Goal: Information Seeking & Learning: Find specific fact

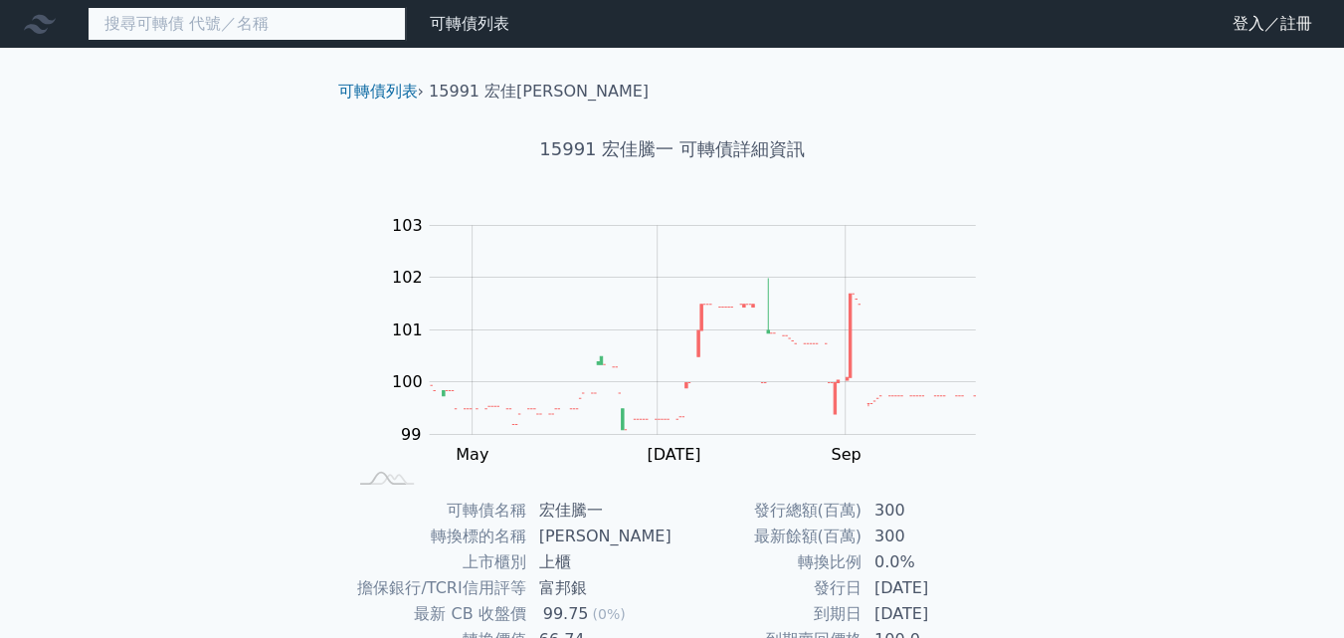
click at [279, 27] on input at bounding box center [247, 24] width 318 height 34
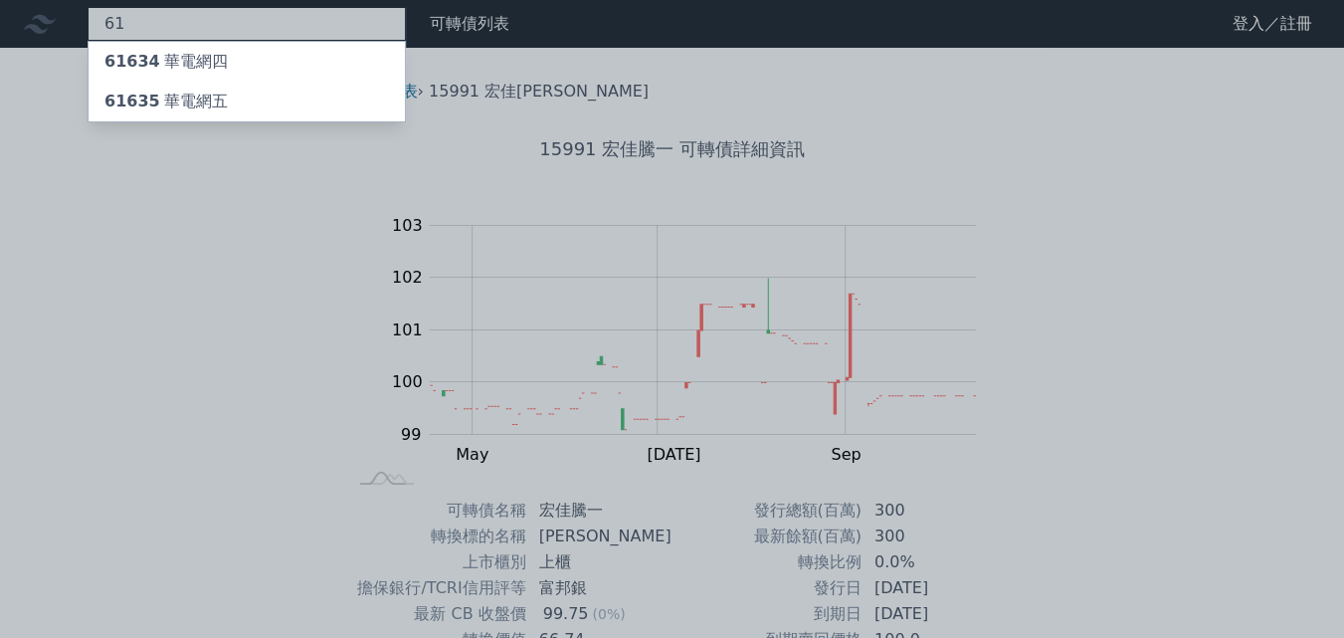
type input "6"
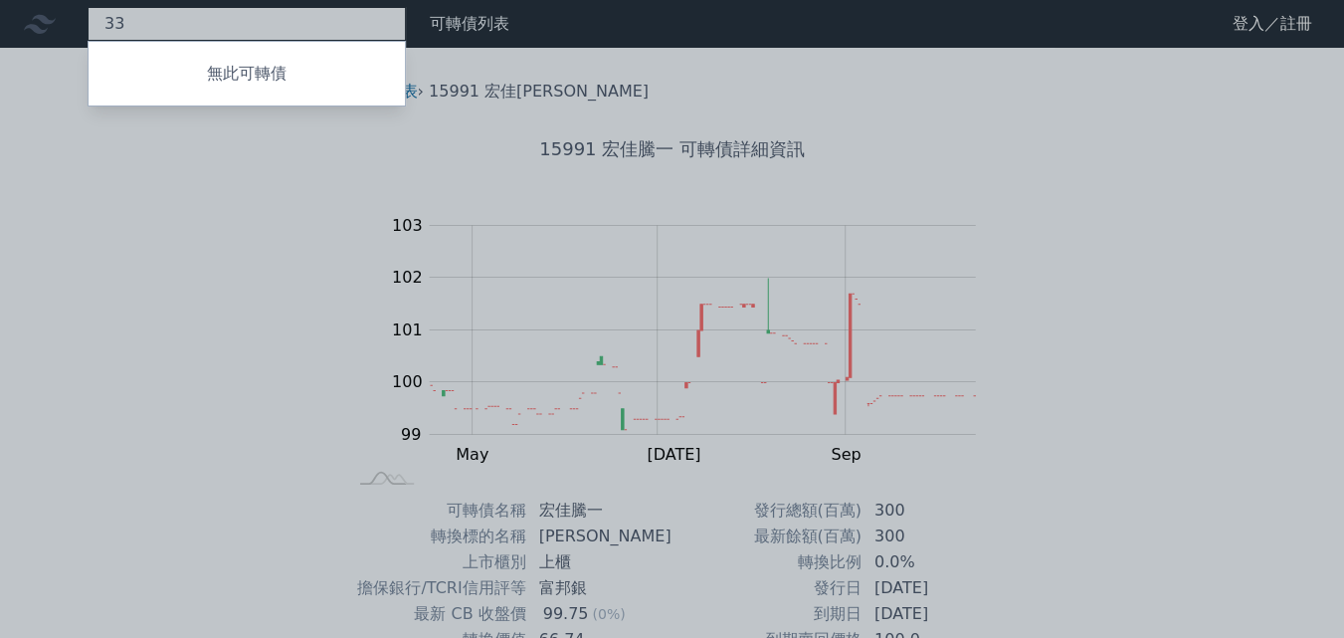
type input "3"
type input "1"
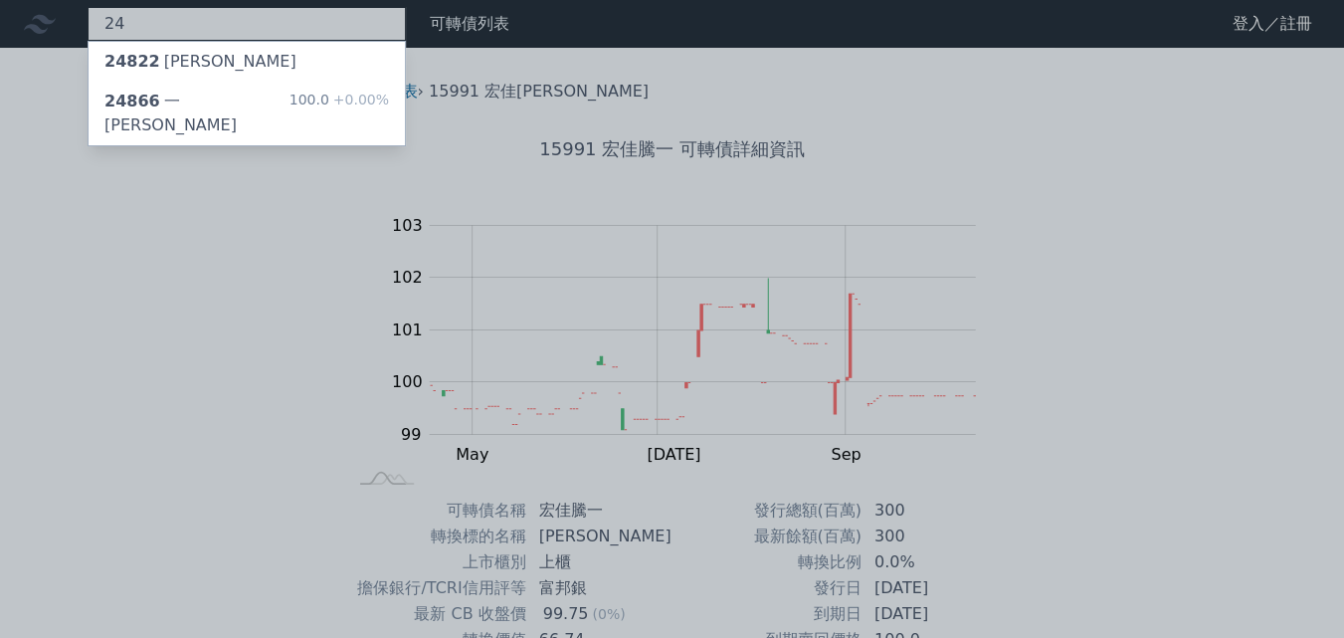
type input "2"
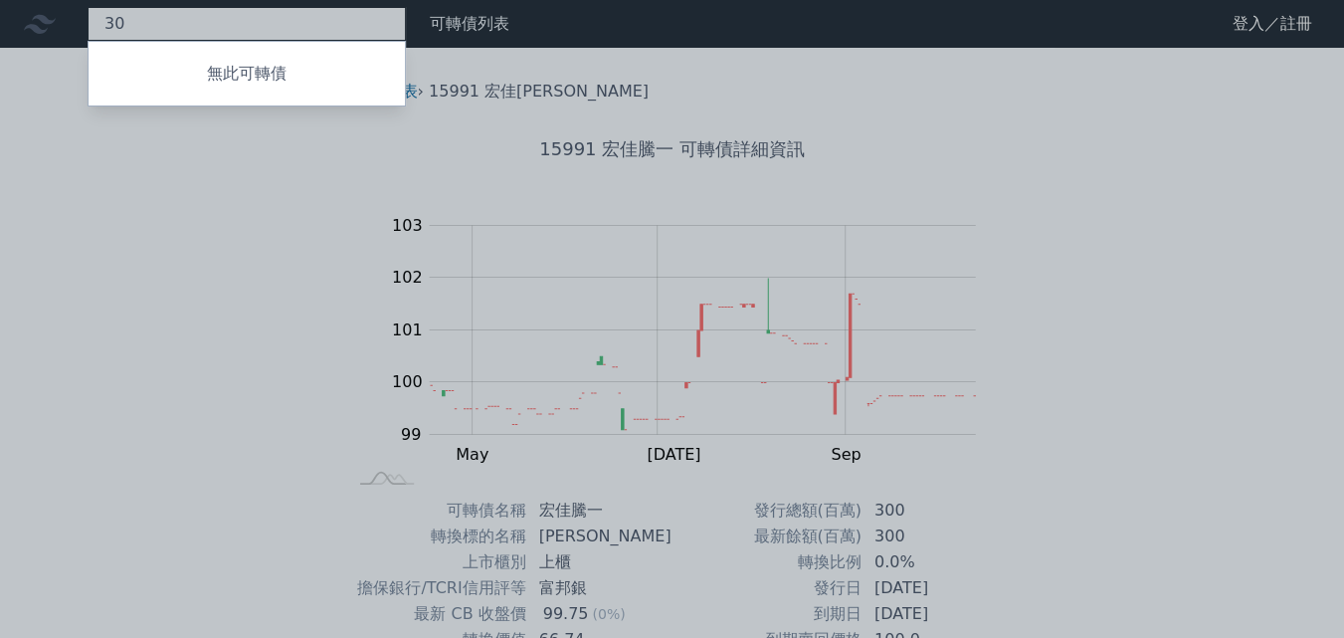
type input "3"
type input "2"
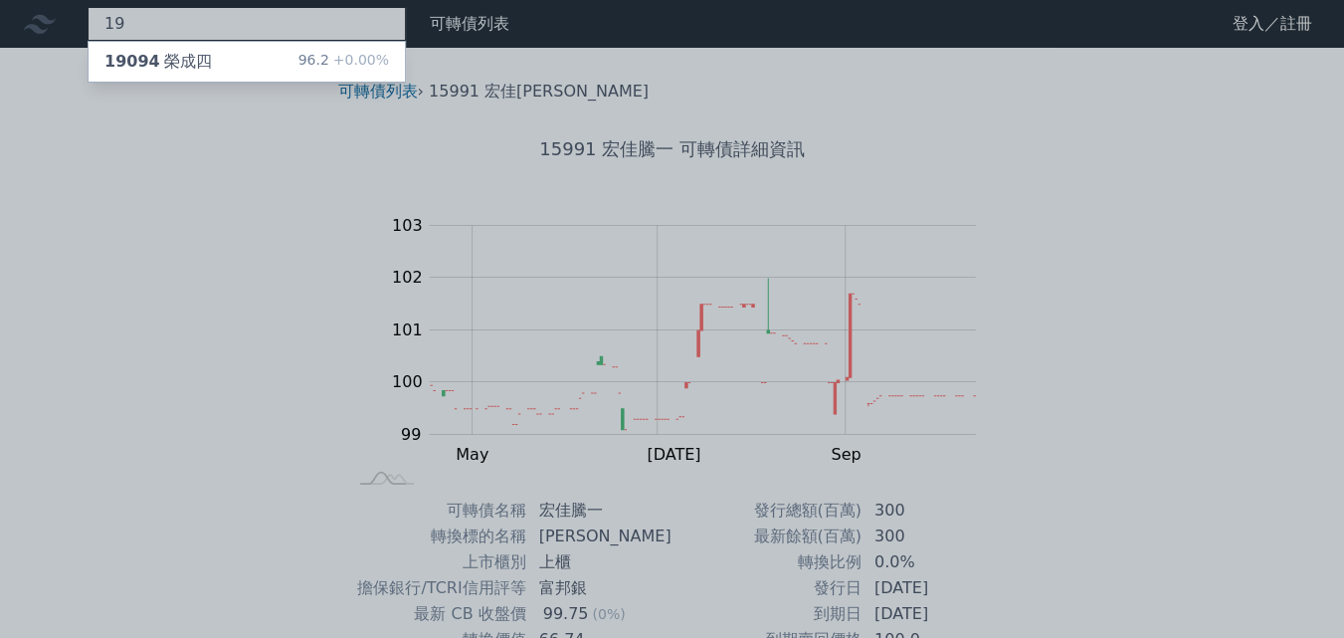
type input "1"
type input "4303"
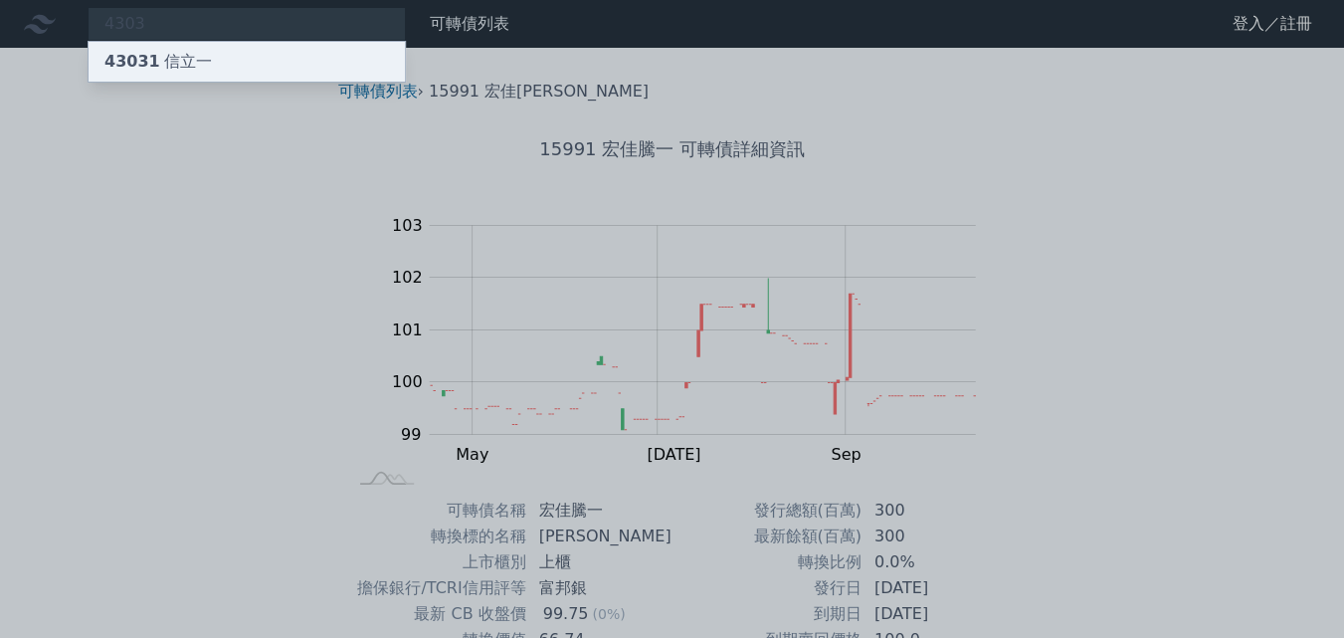
click at [229, 54] on div "43031 信立一" at bounding box center [247, 62] width 316 height 40
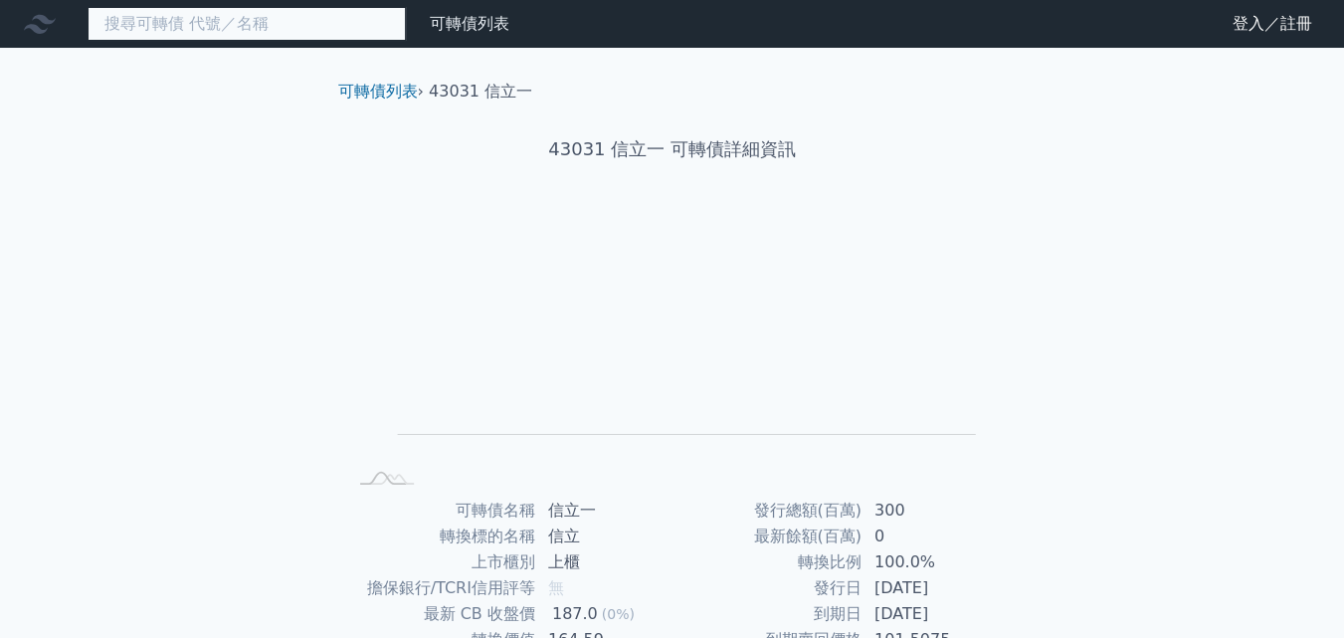
click at [244, 29] on input at bounding box center [247, 24] width 318 height 34
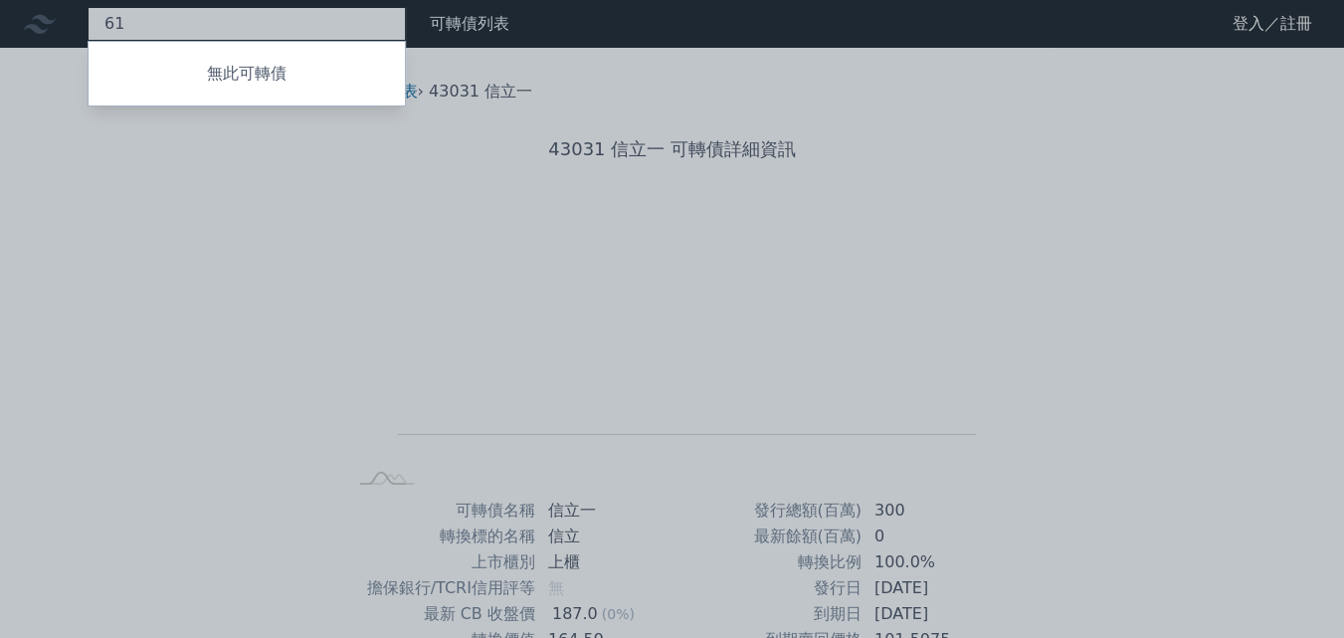
type input "6"
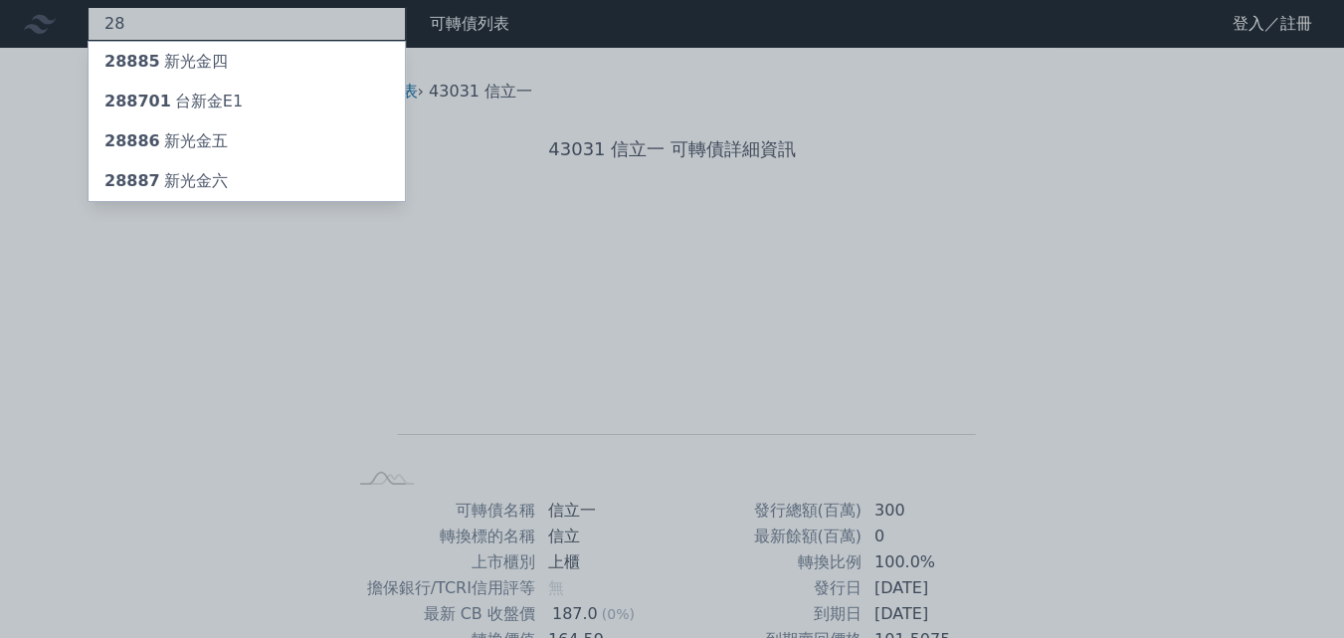
type input "2"
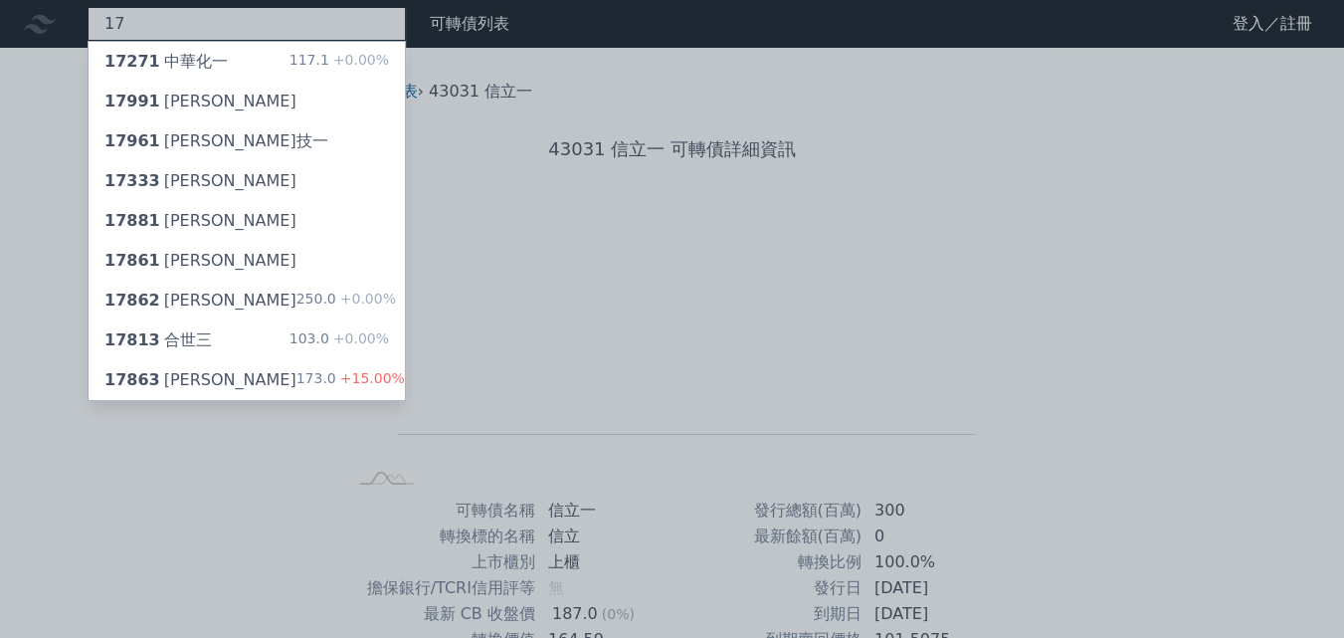
type input "1"
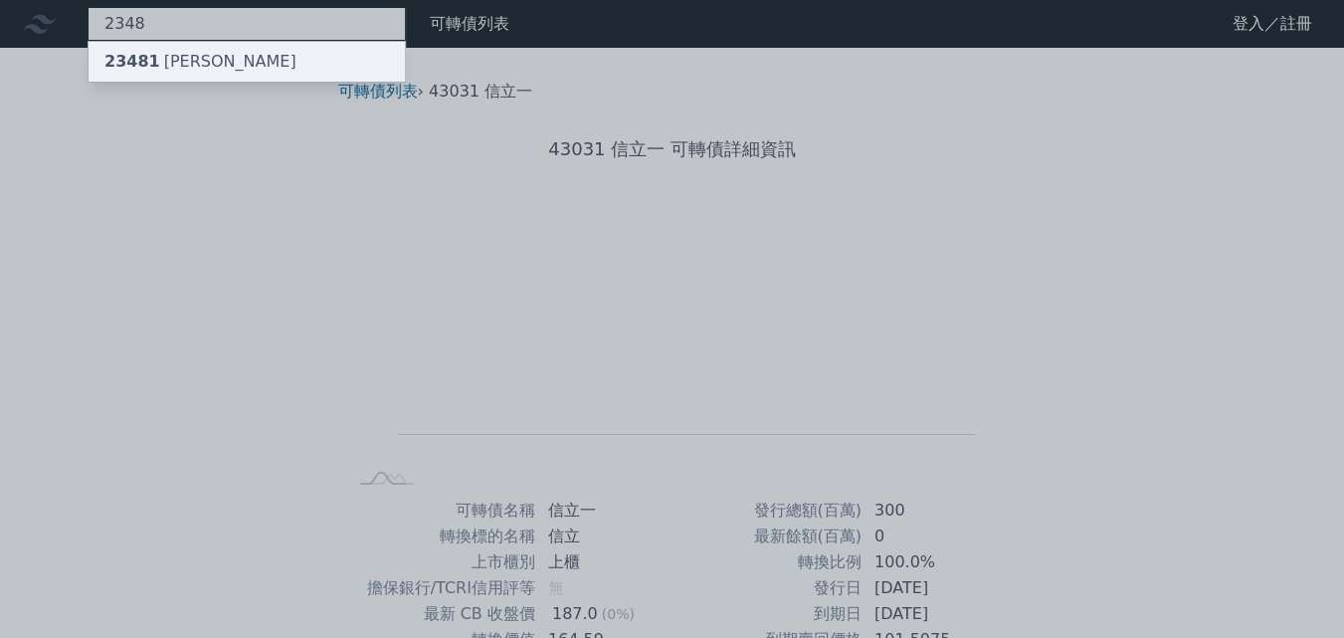
type input "2348"
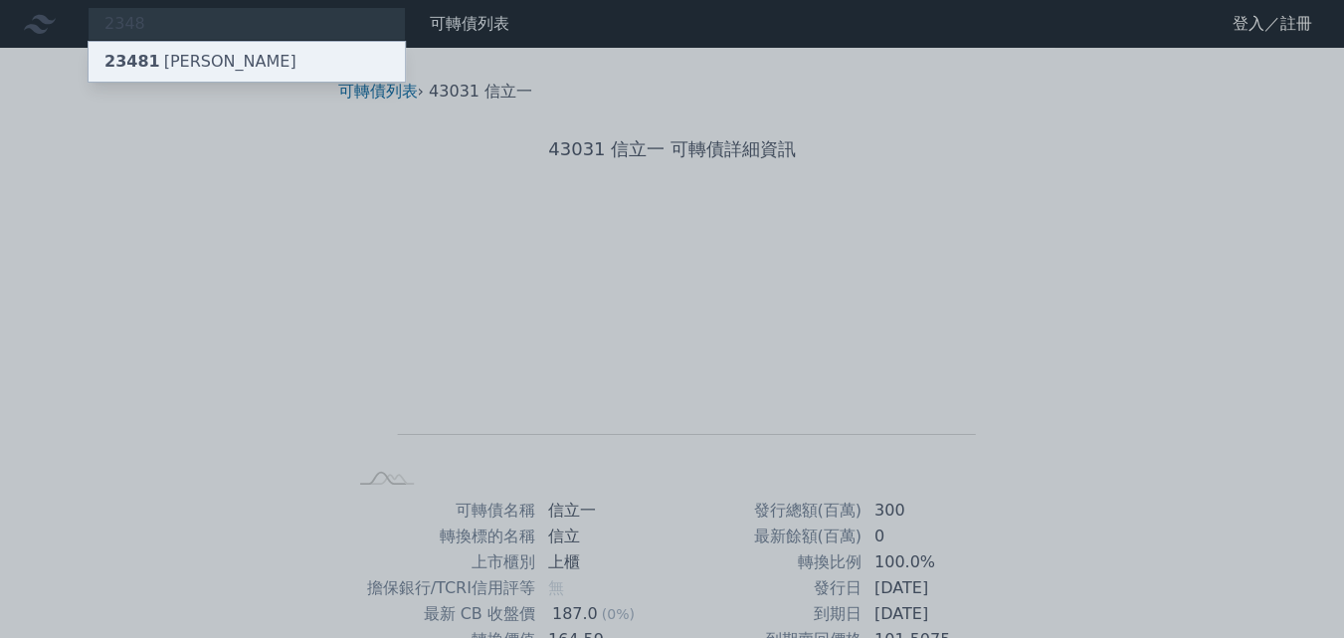
click at [235, 70] on div "23481 [PERSON_NAME]" at bounding box center [247, 62] width 316 height 40
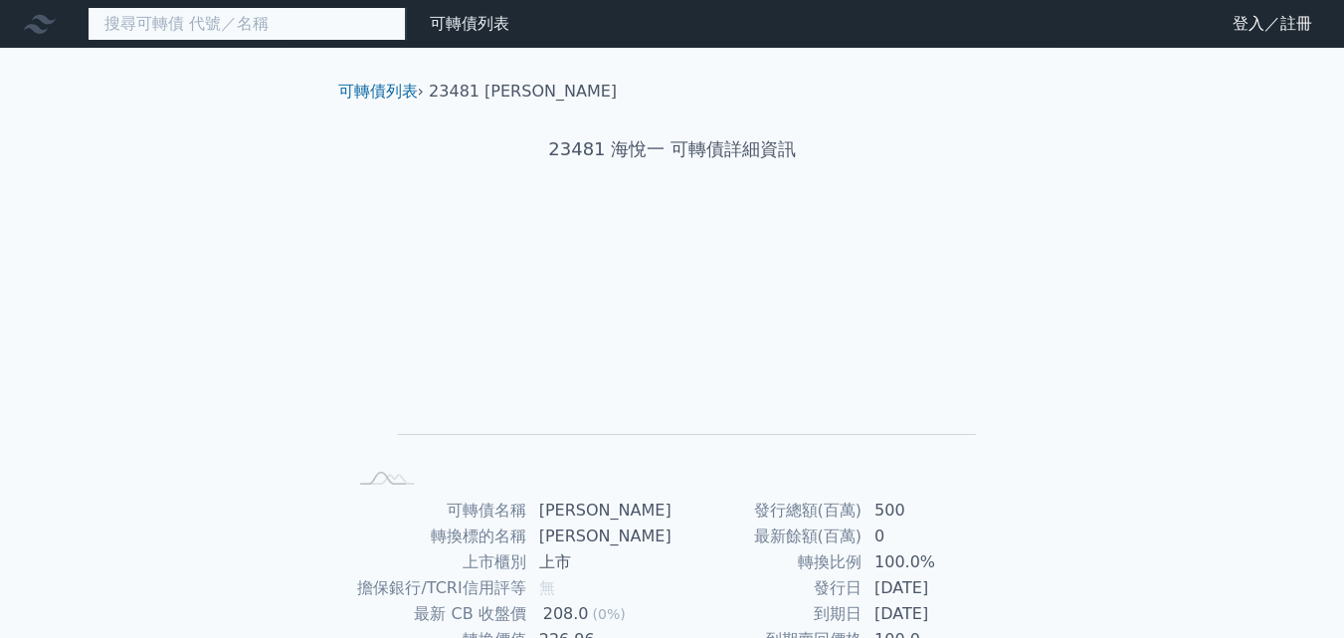
click at [271, 25] on input at bounding box center [247, 24] width 318 height 34
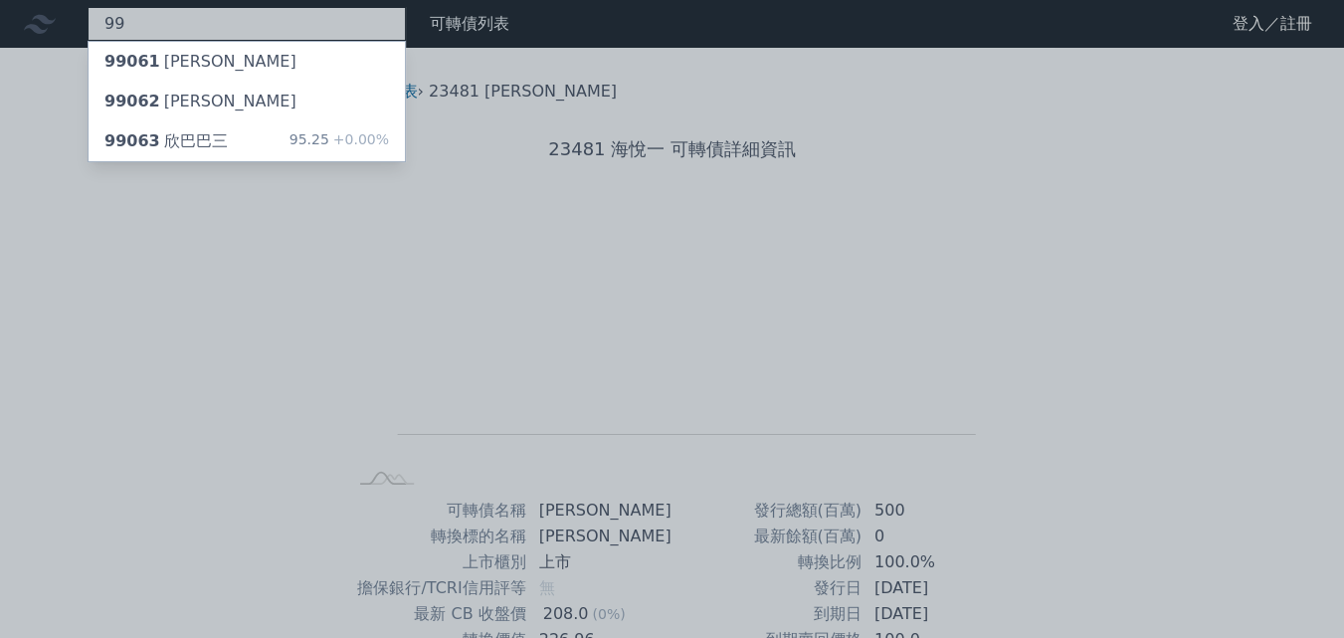
type input "9"
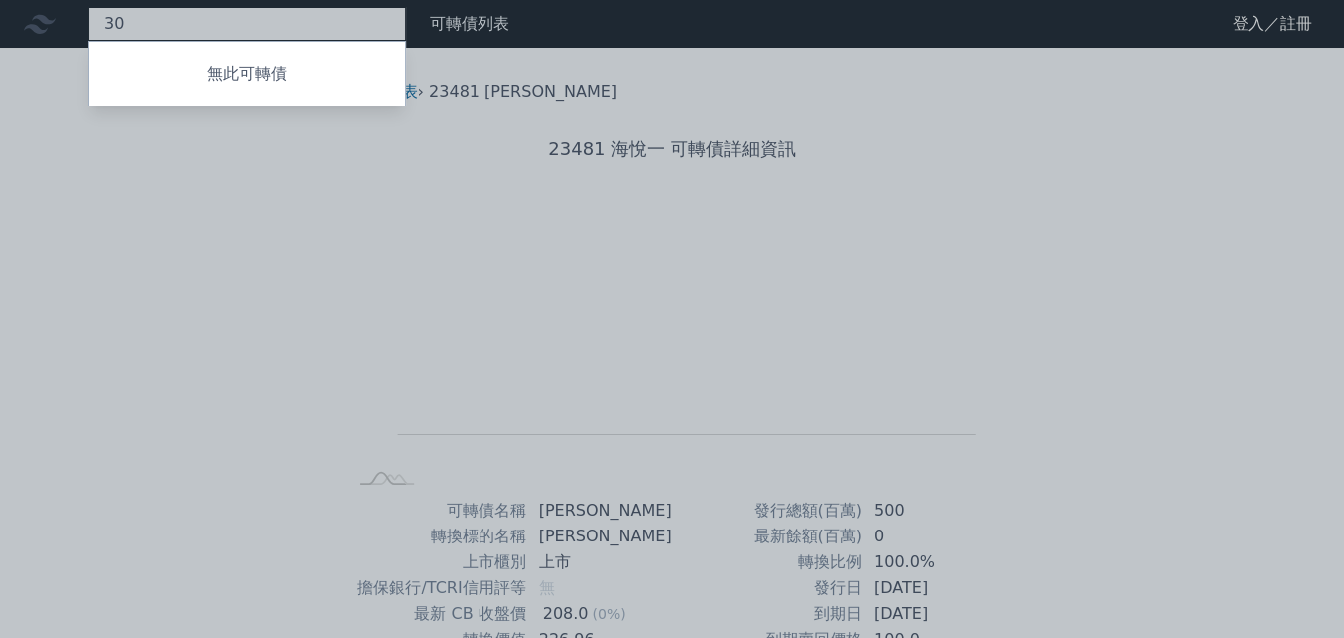
type input "3"
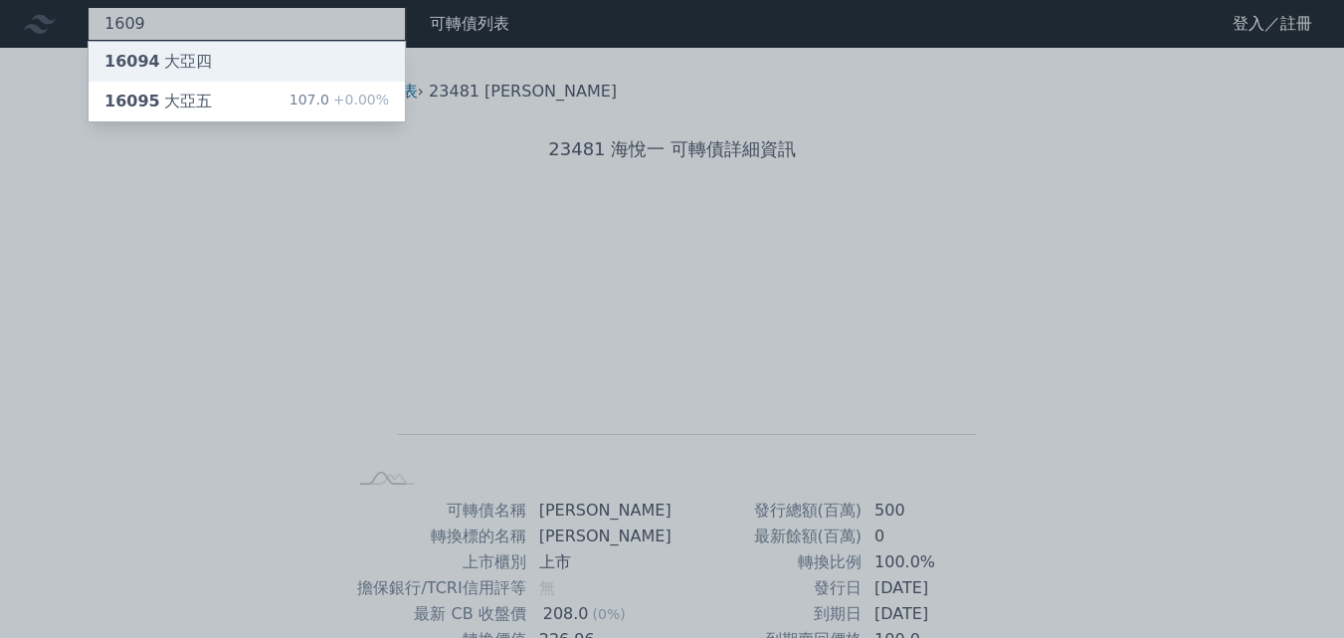
type input "1609"
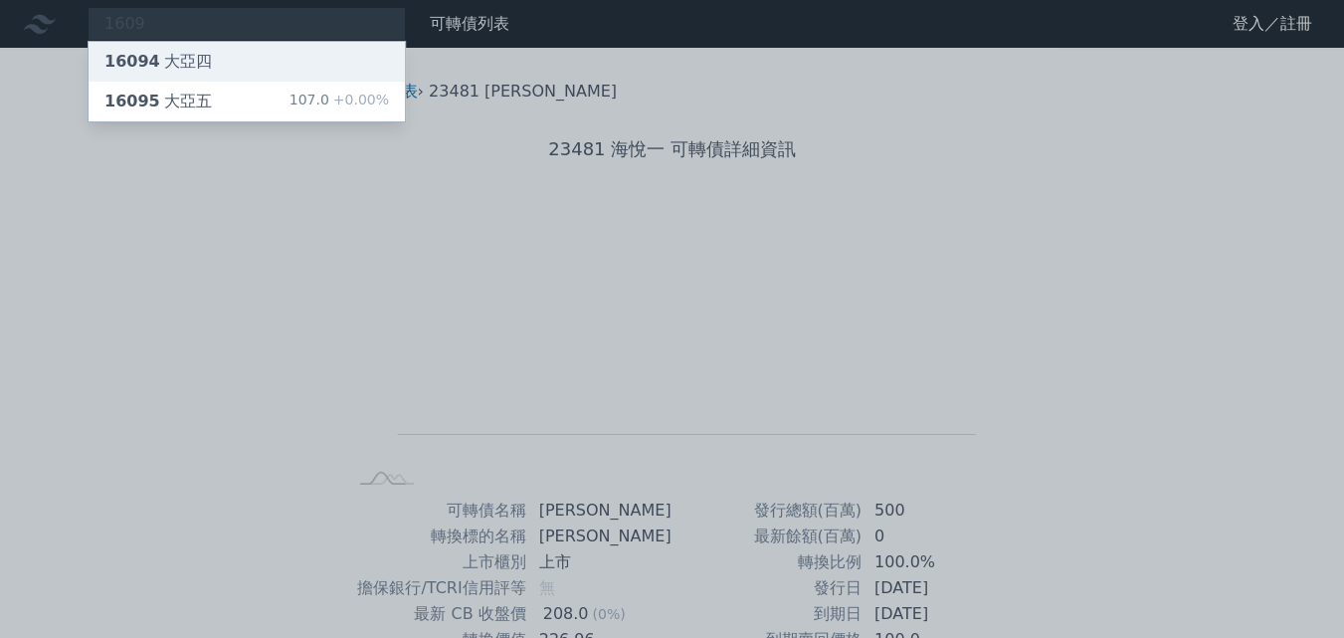
click at [211, 57] on div "16094 大亞四" at bounding box center [247, 62] width 316 height 40
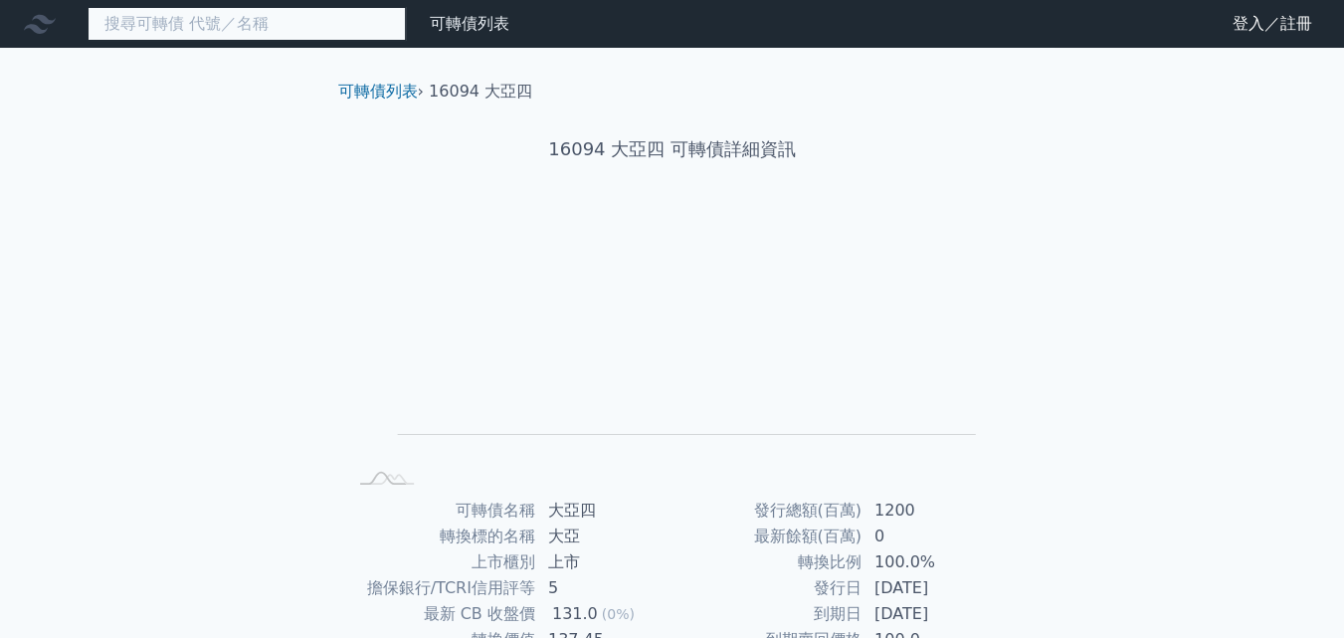
click at [189, 31] on input at bounding box center [247, 24] width 318 height 34
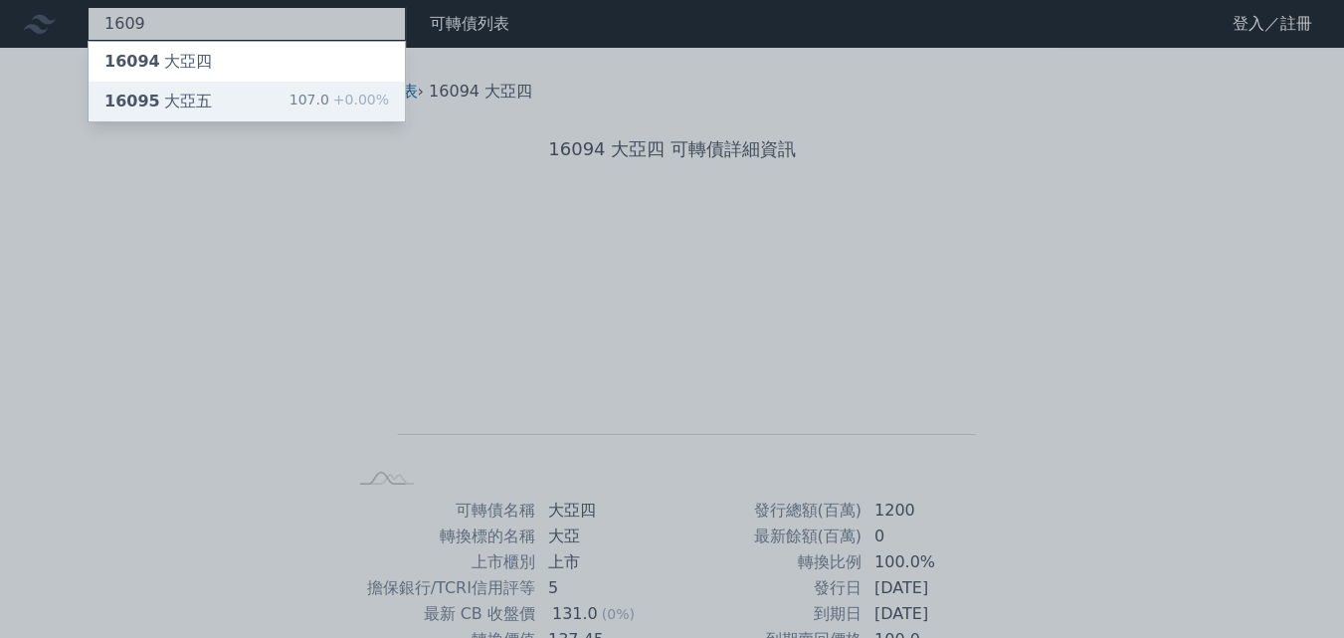
type input "1609"
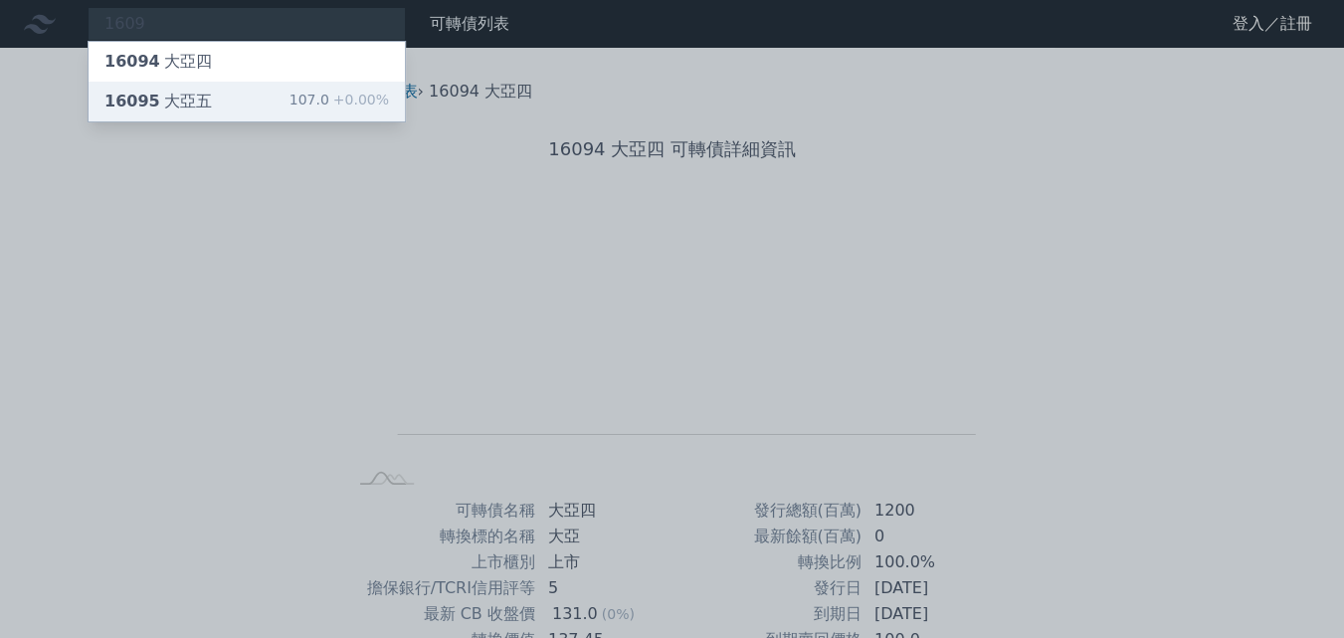
click at [189, 106] on div "16095 大亞五" at bounding box center [157, 102] width 107 height 24
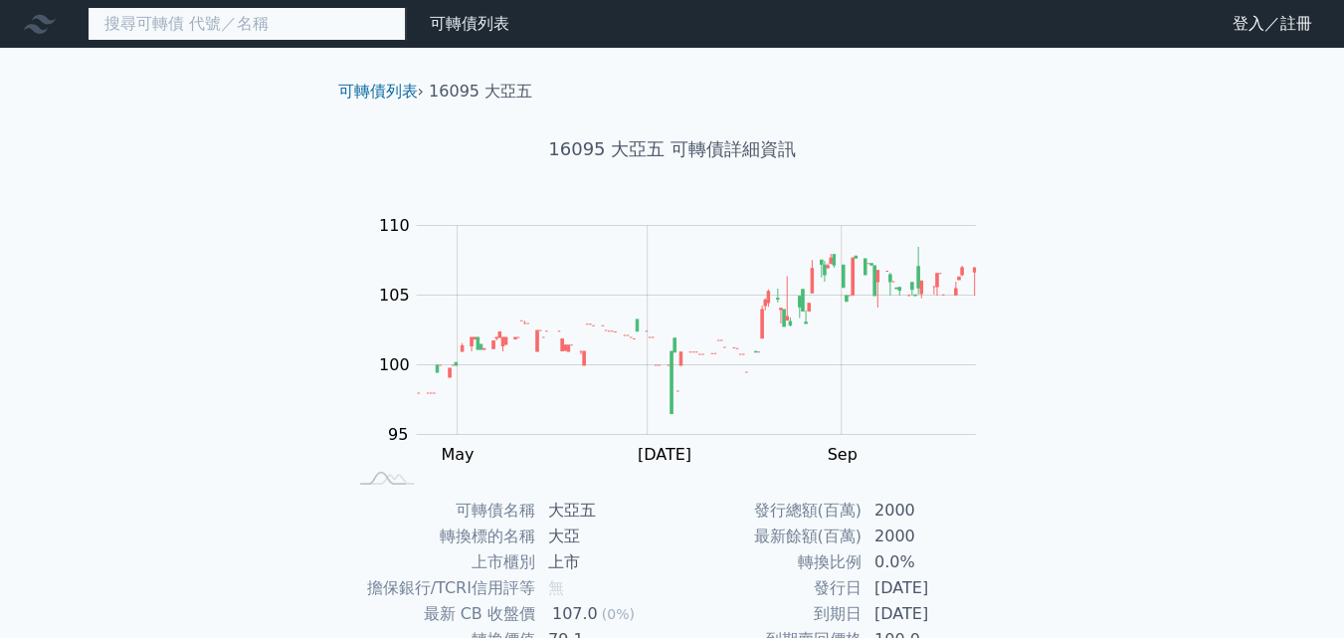
click at [295, 38] on input at bounding box center [247, 24] width 318 height 34
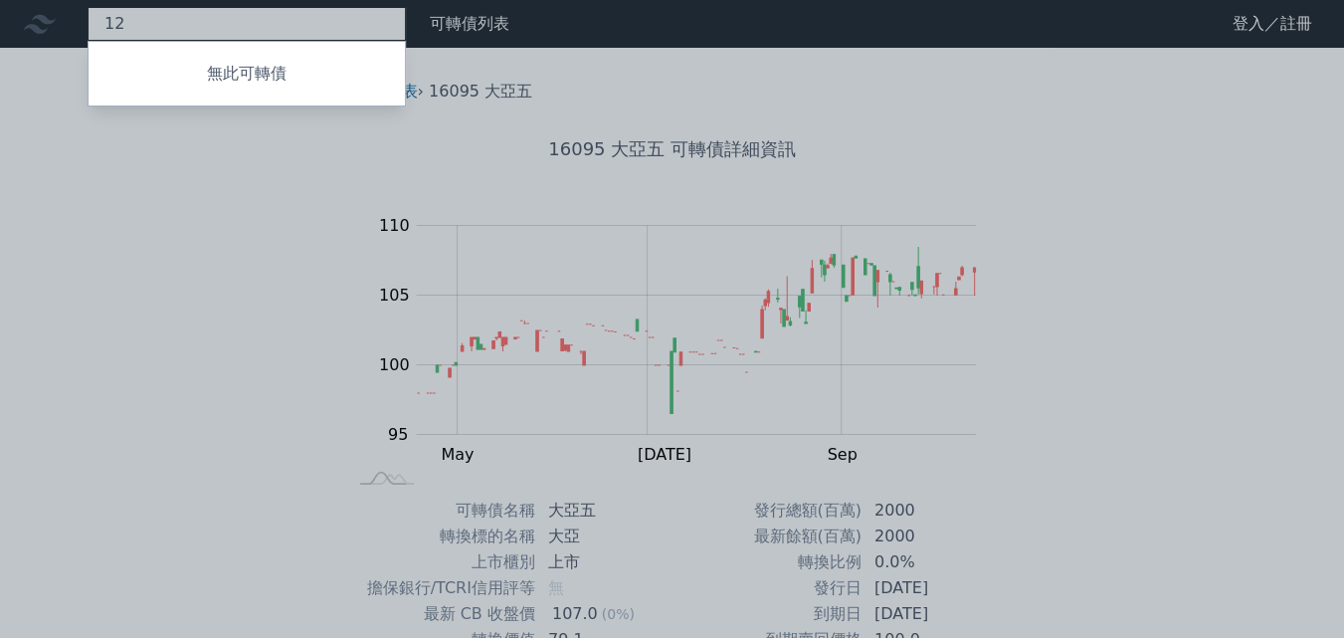
type input "1"
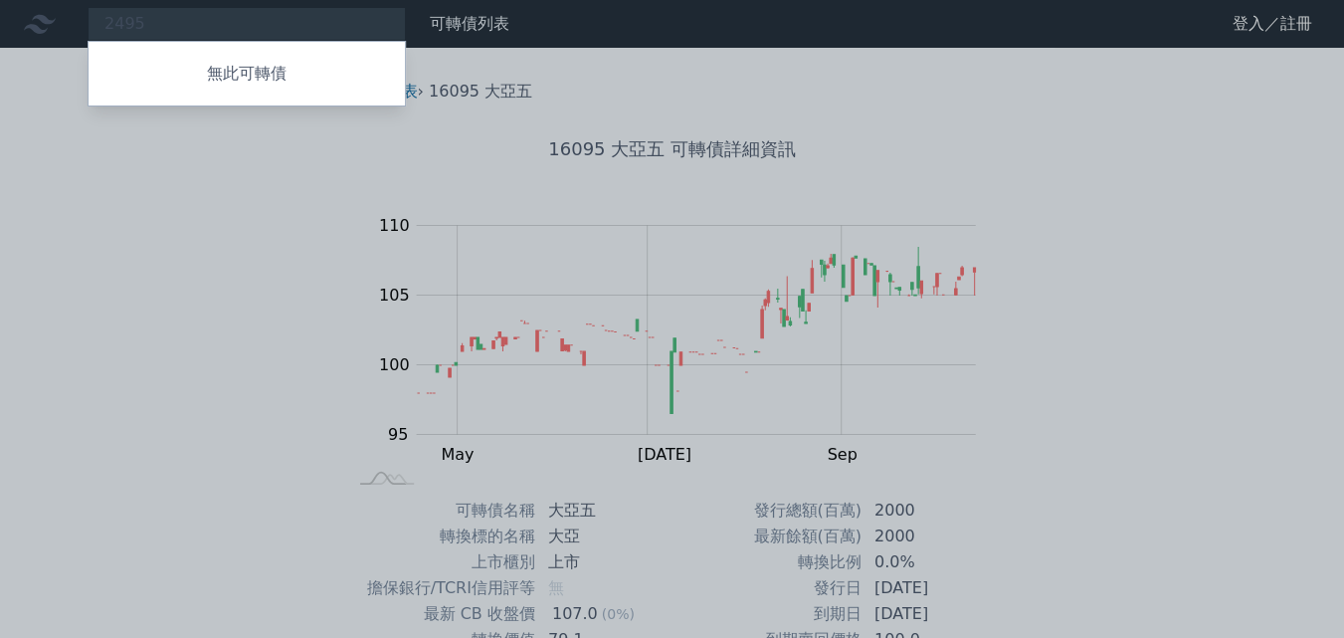
click at [215, 23] on div at bounding box center [672, 319] width 1344 height 638
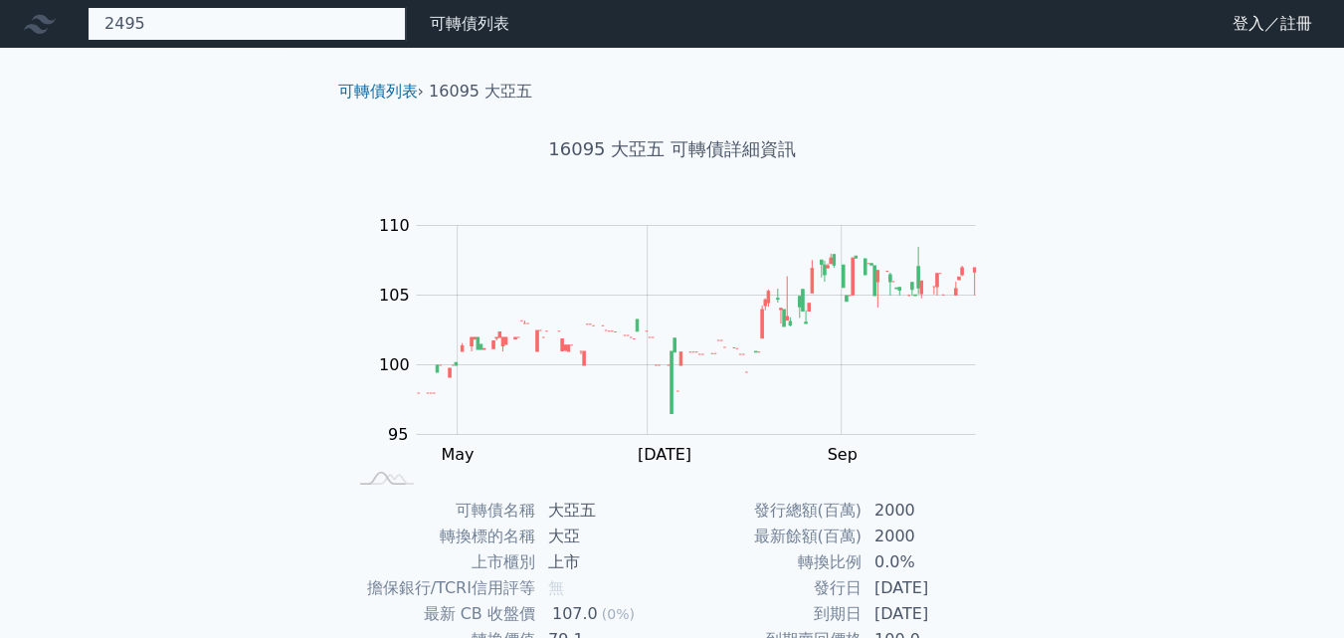
click at [215, 23] on div "2495 無此可轉債" at bounding box center [247, 24] width 318 height 34
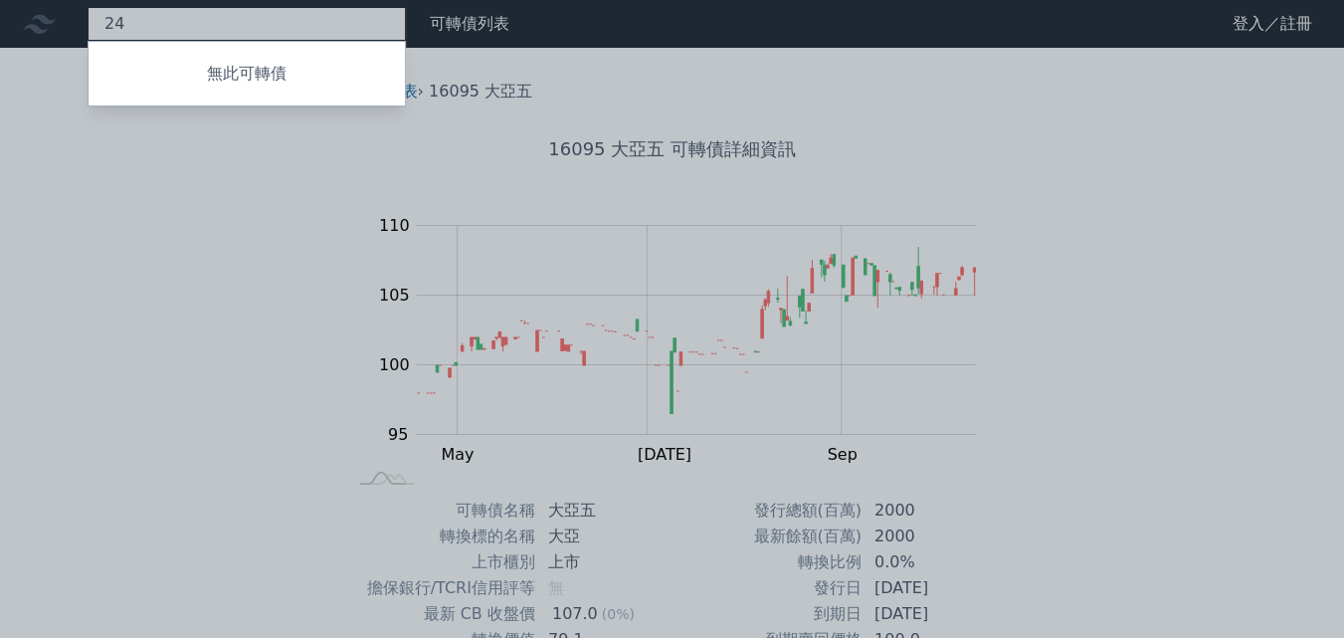
type input "2"
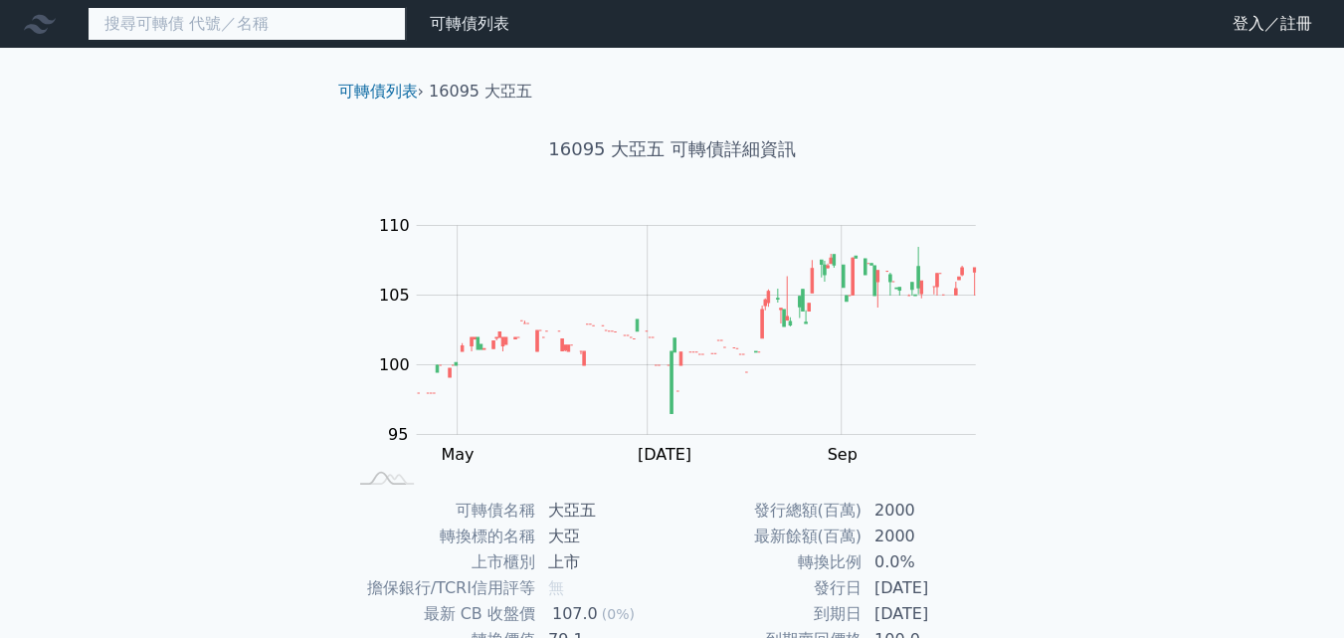
paste input "3705"
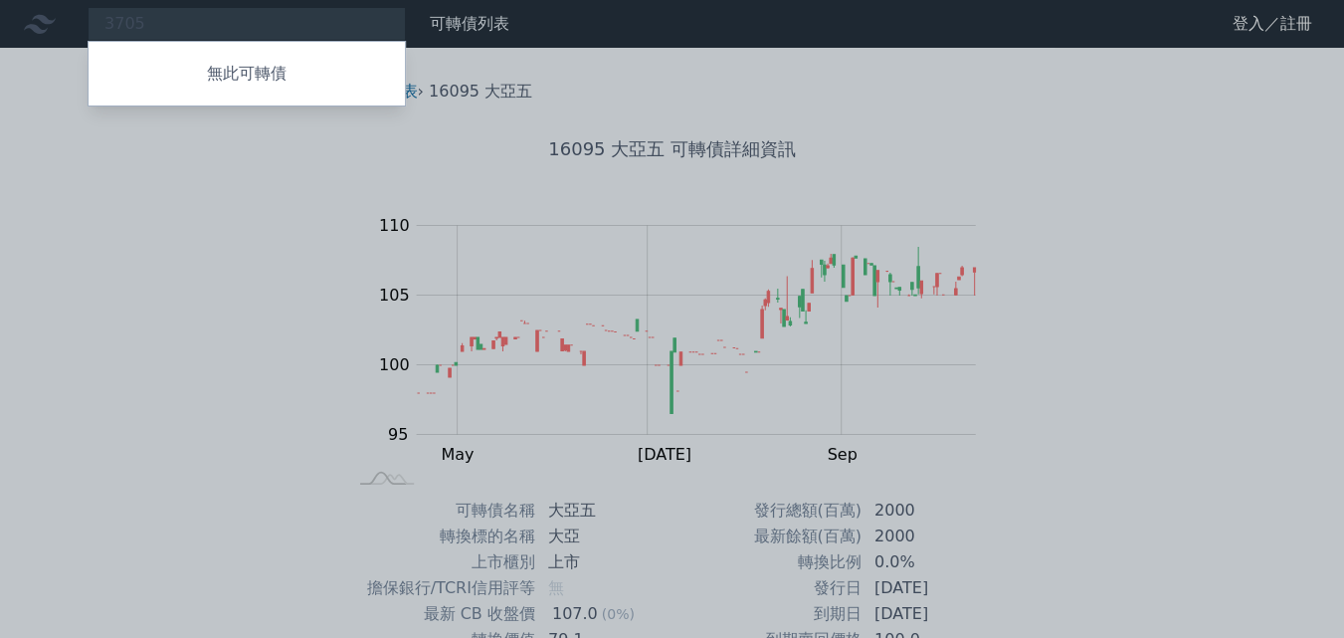
drag, startPoint x: 145, startPoint y: 25, endPoint x: 85, endPoint y: 25, distance: 60.7
click at [85, 25] on div at bounding box center [672, 319] width 1344 height 638
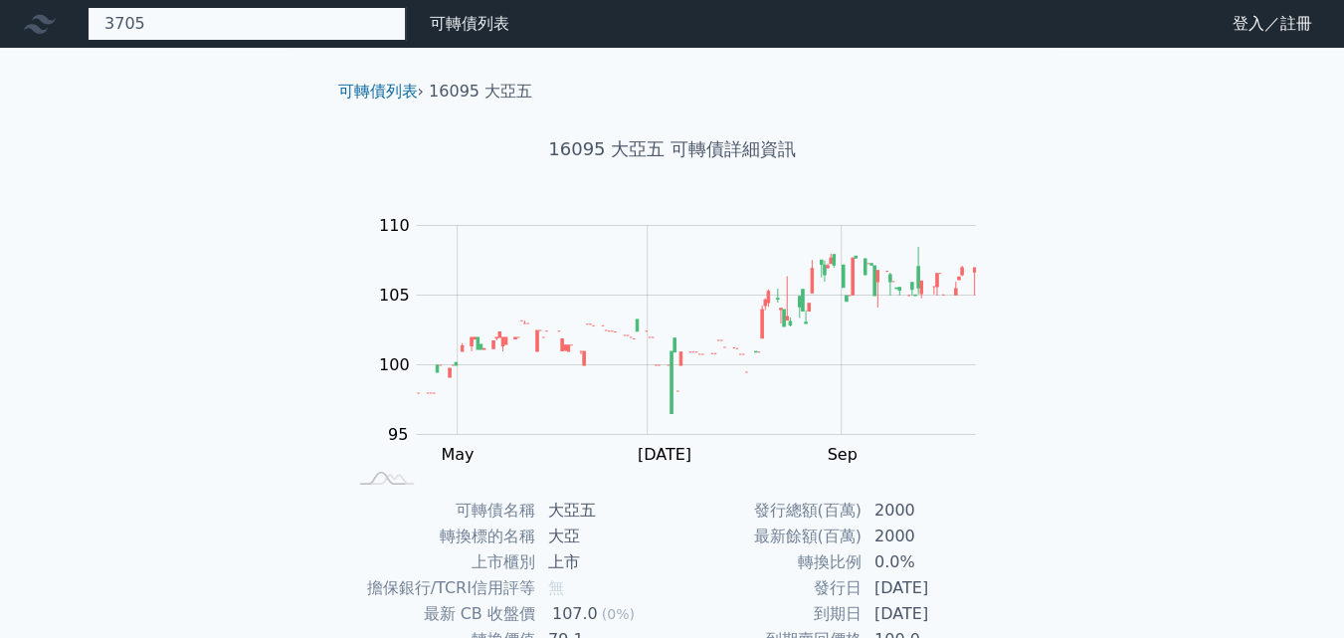
click at [159, 33] on div "3705 無此可轉債" at bounding box center [247, 24] width 318 height 34
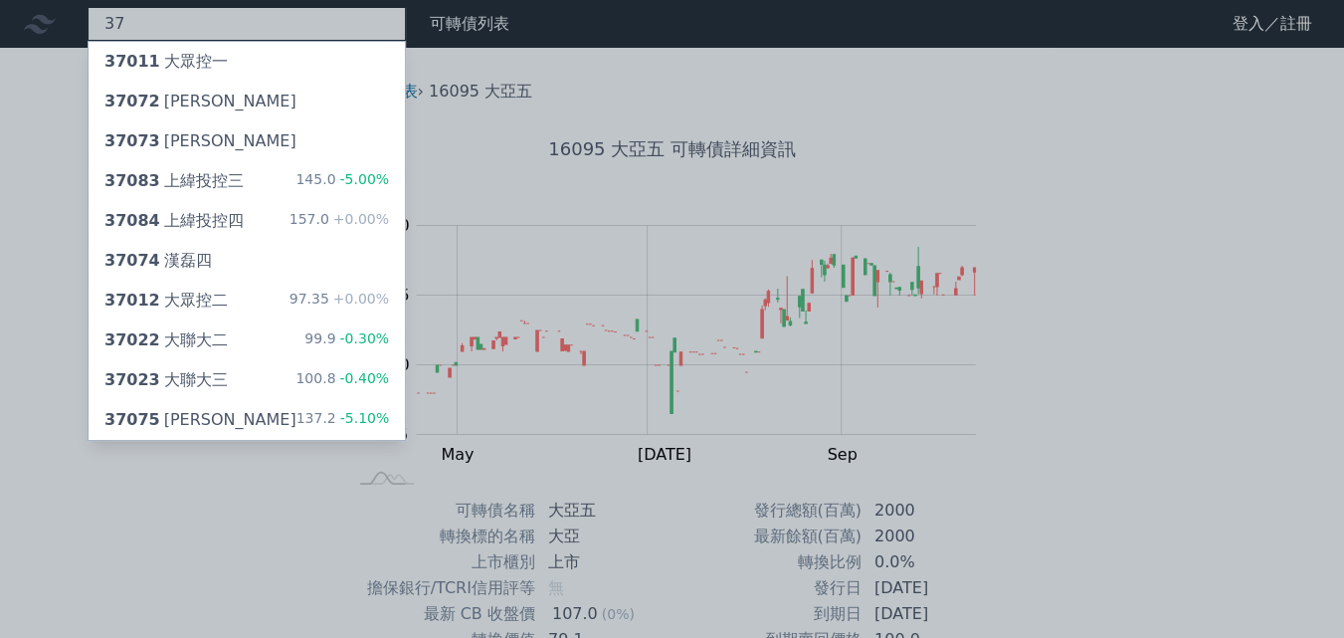
type input "3"
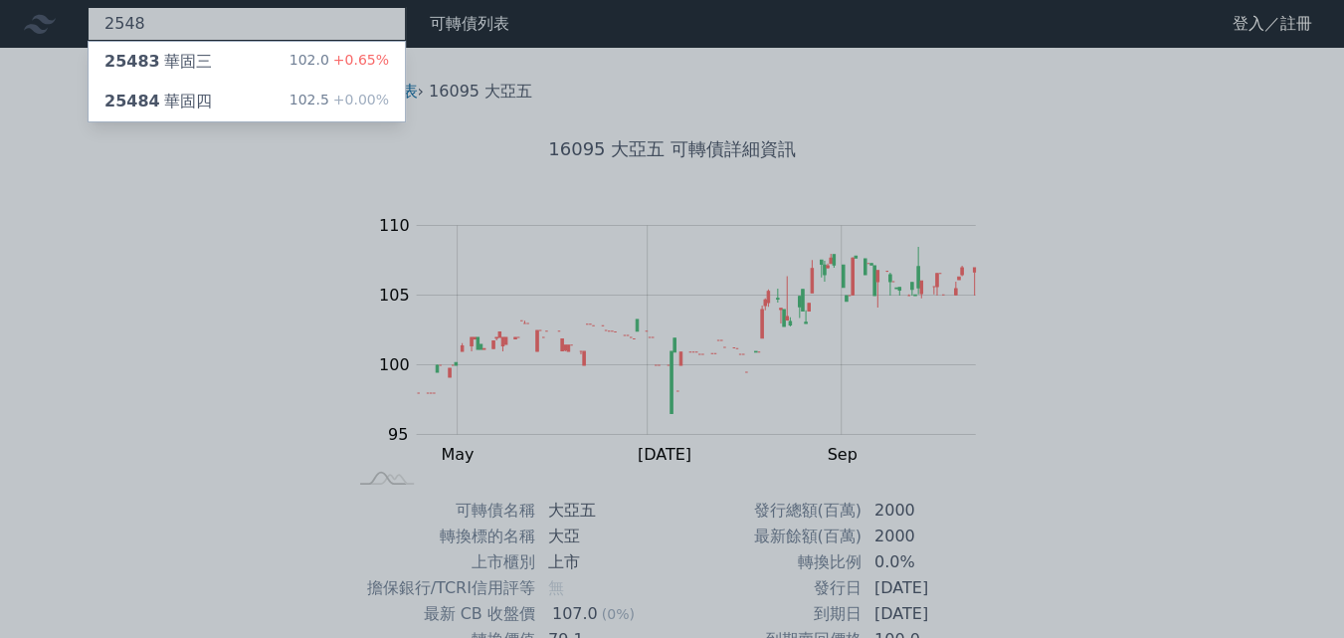
type input "2548"
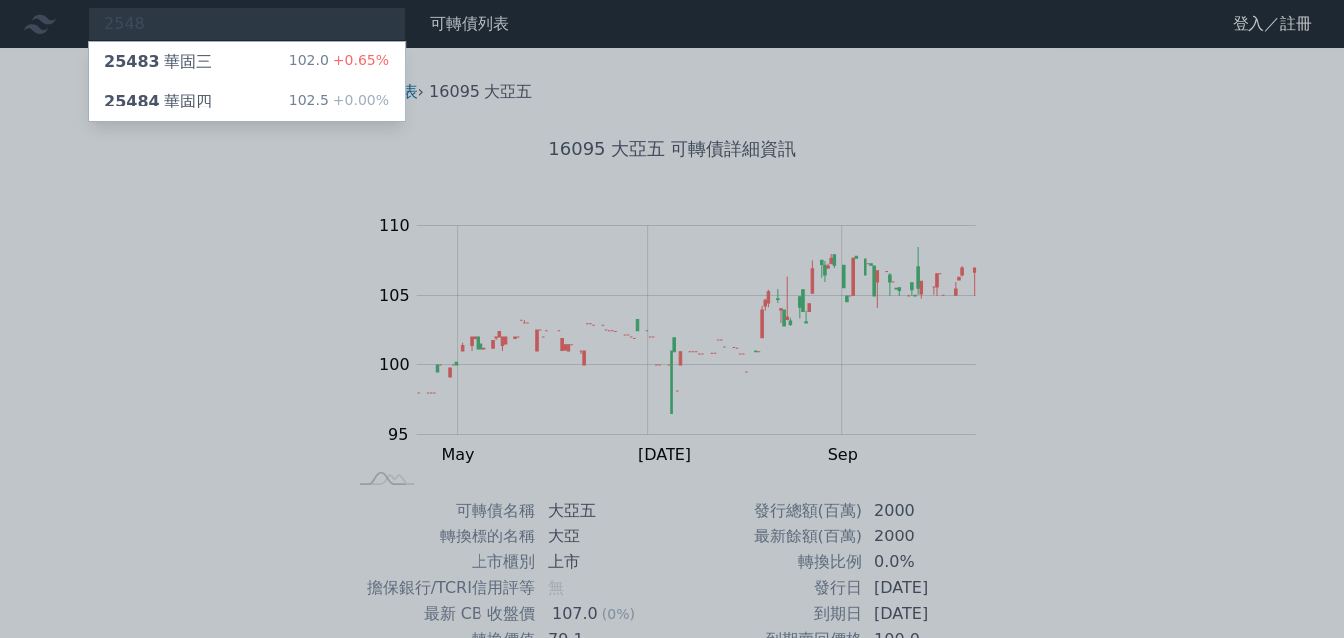
drag, startPoint x: 193, startPoint y: 22, endPoint x: 79, endPoint y: 17, distance: 114.5
click at [79, 17] on div at bounding box center [672, 319] width 1344 height 638
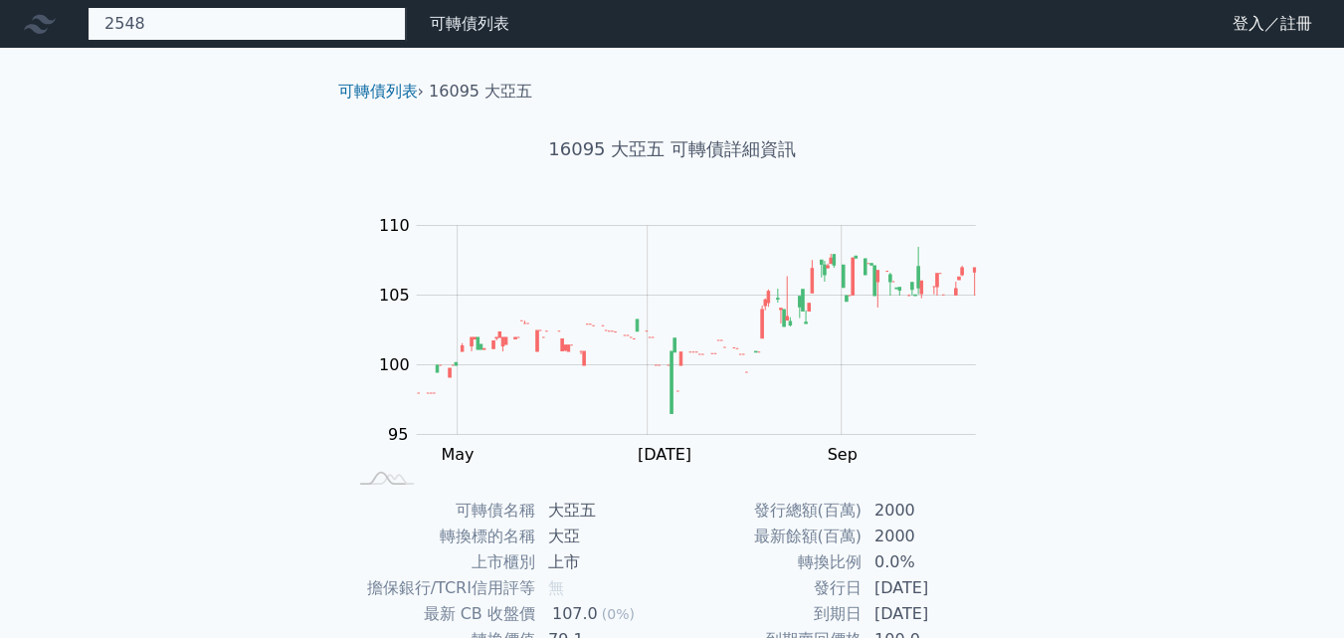
click at [199, 27] on div "2548 25483 華固三 102.0 +0.65% 25484 華固四 102.5 +0.00%" at bounding box center [247, 24] width 318 height 34
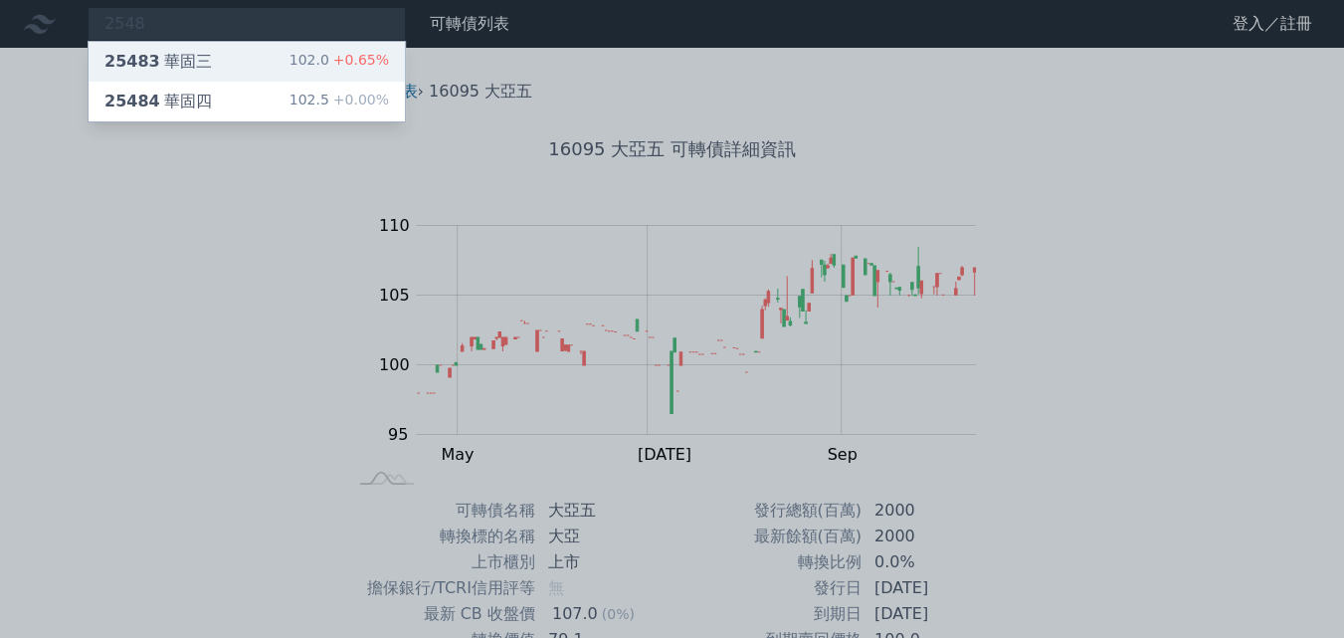
click at [185, 55] on div "25483 華固三" at bounding box center [157, 62] width 107 height 24
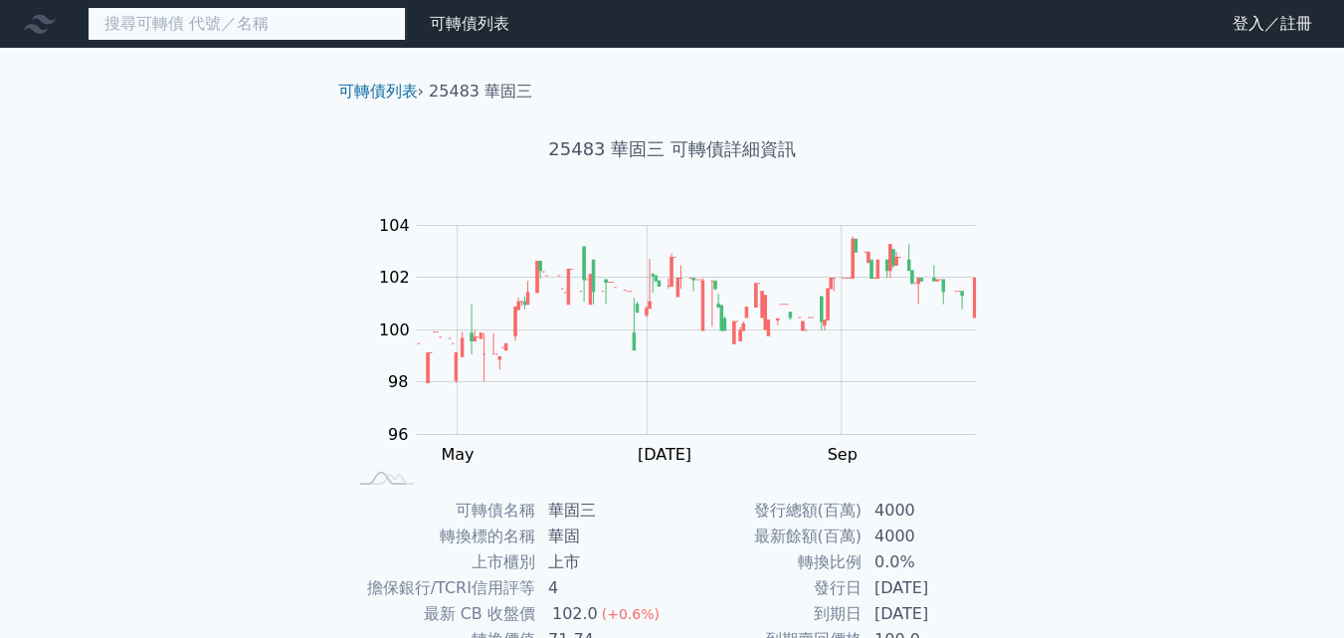
click at [242, 25] on input at bounding box center [247, 24] width 318 height 34
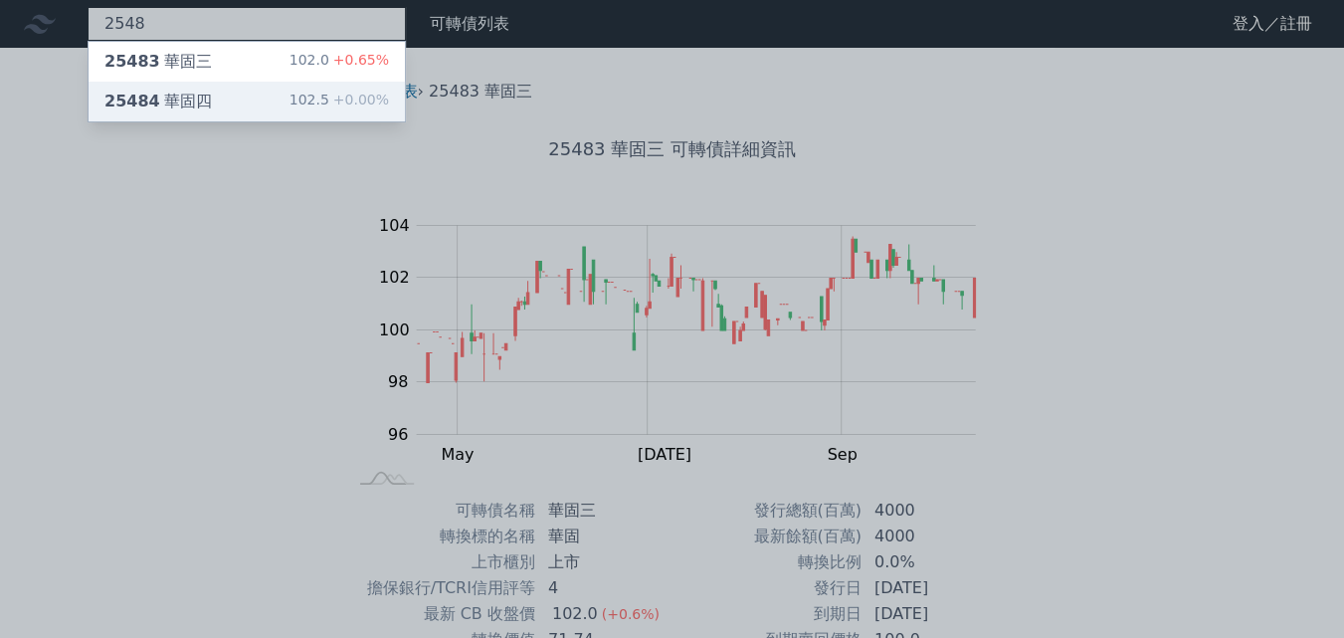
type input "2548"
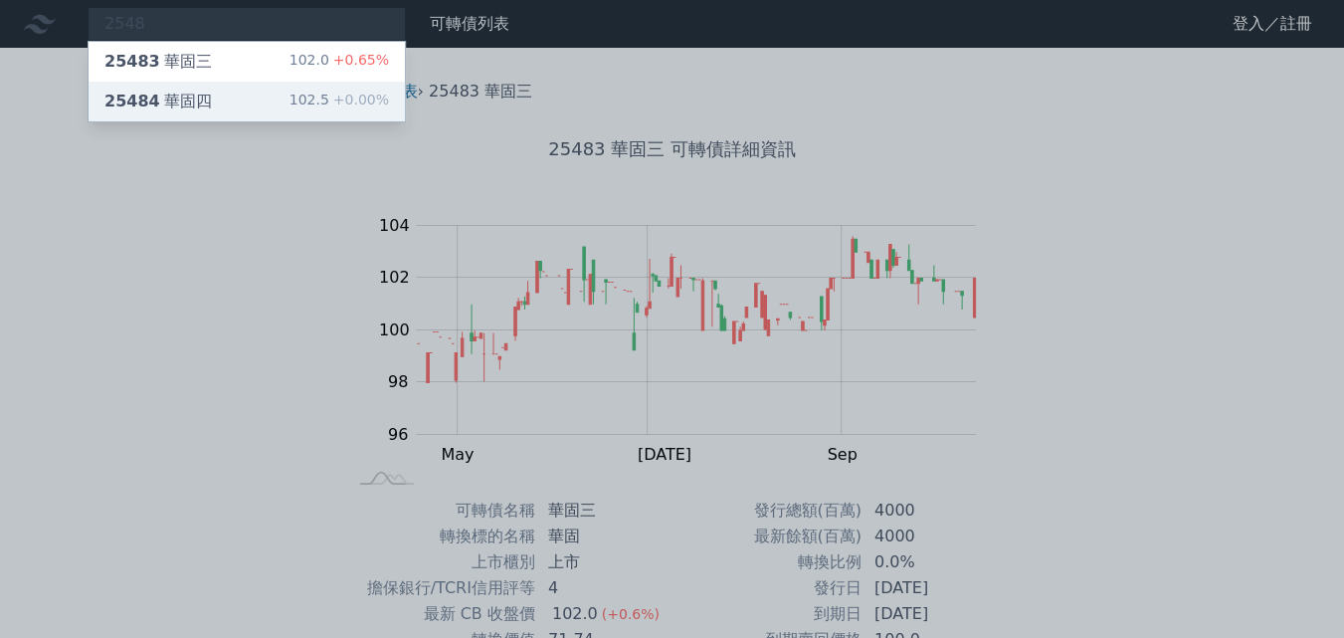
click at [196, 97] on div "25484 華固四" at bounding box center [157, 102] width 107 height 24
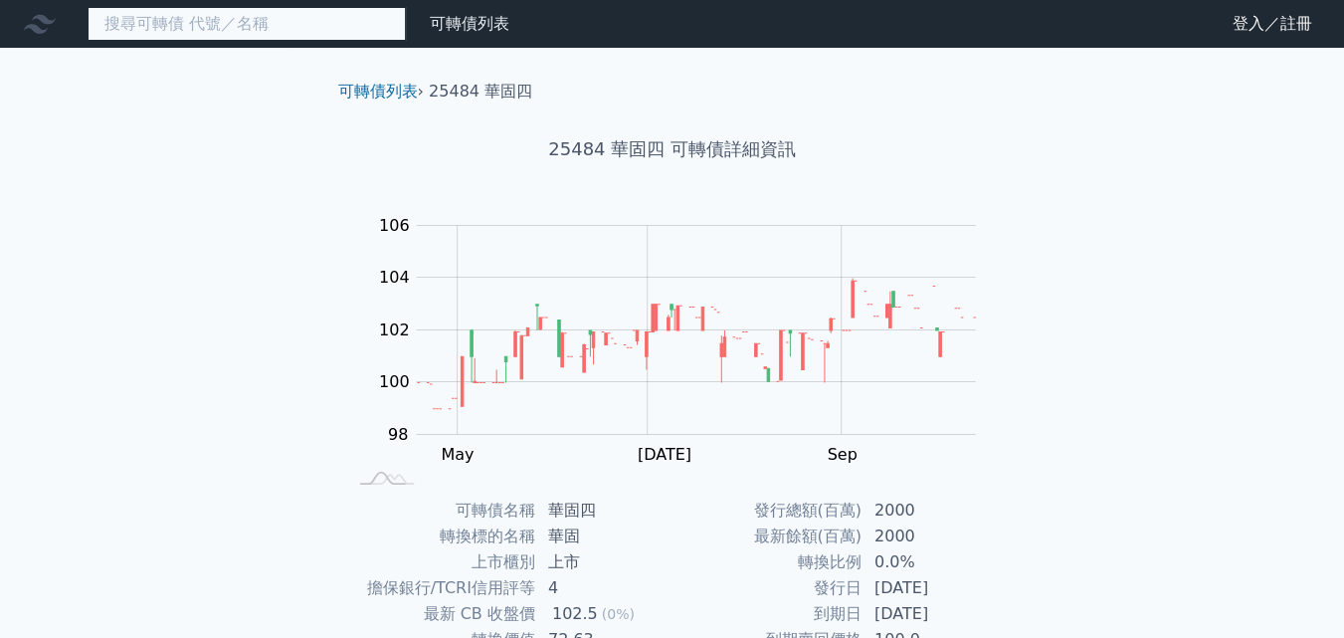
click at [325, 17] on input at bounding box center [247, 24] width 318 height 34
paste input "3036"
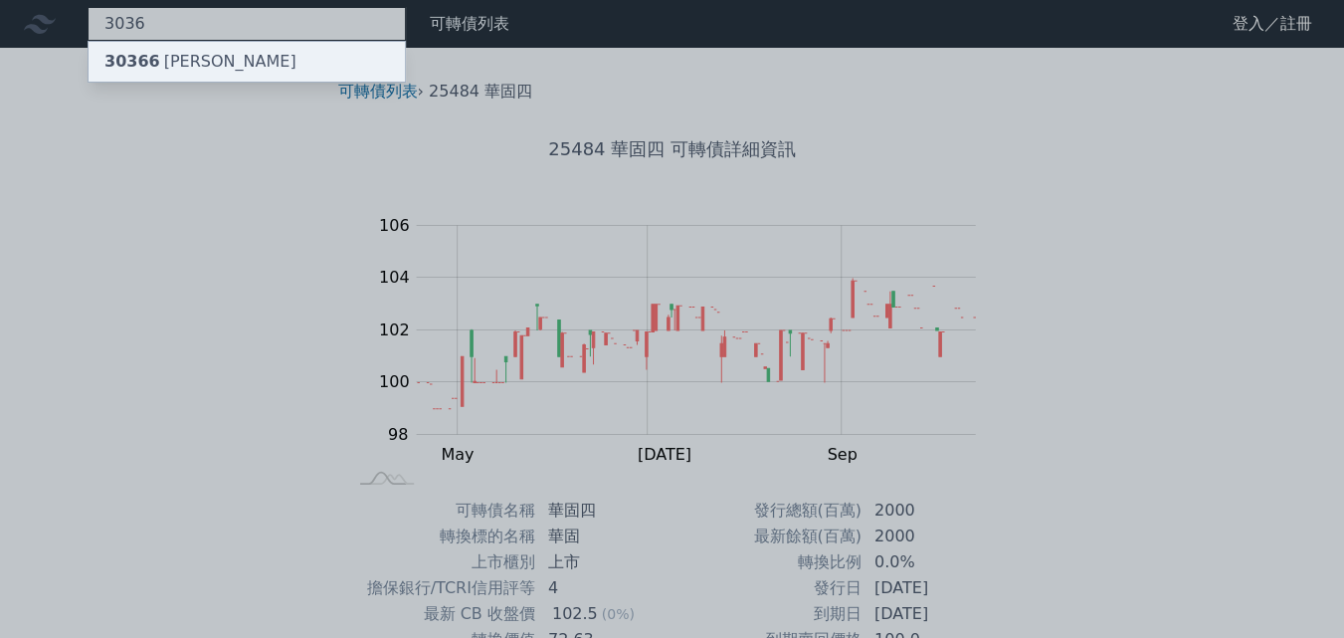
type input "3036"
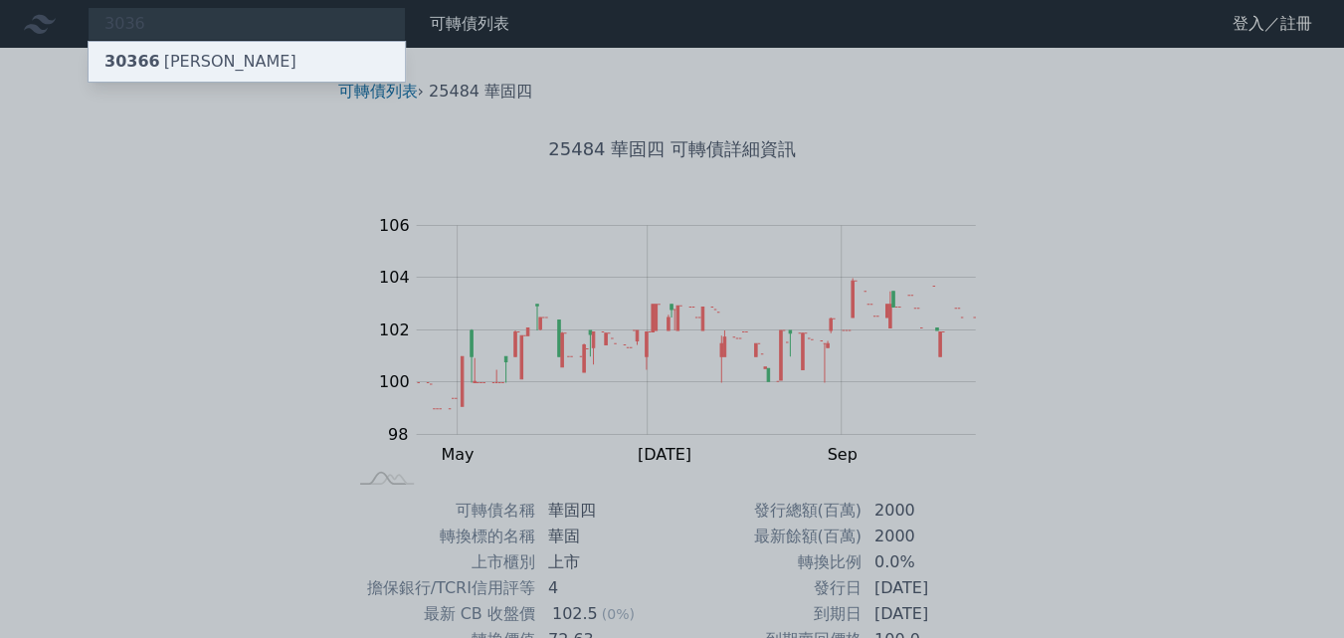
click at [197, 65] on div "30366 [PERSON_NAME]" at bounding box center [200, 62] width 192 height 24
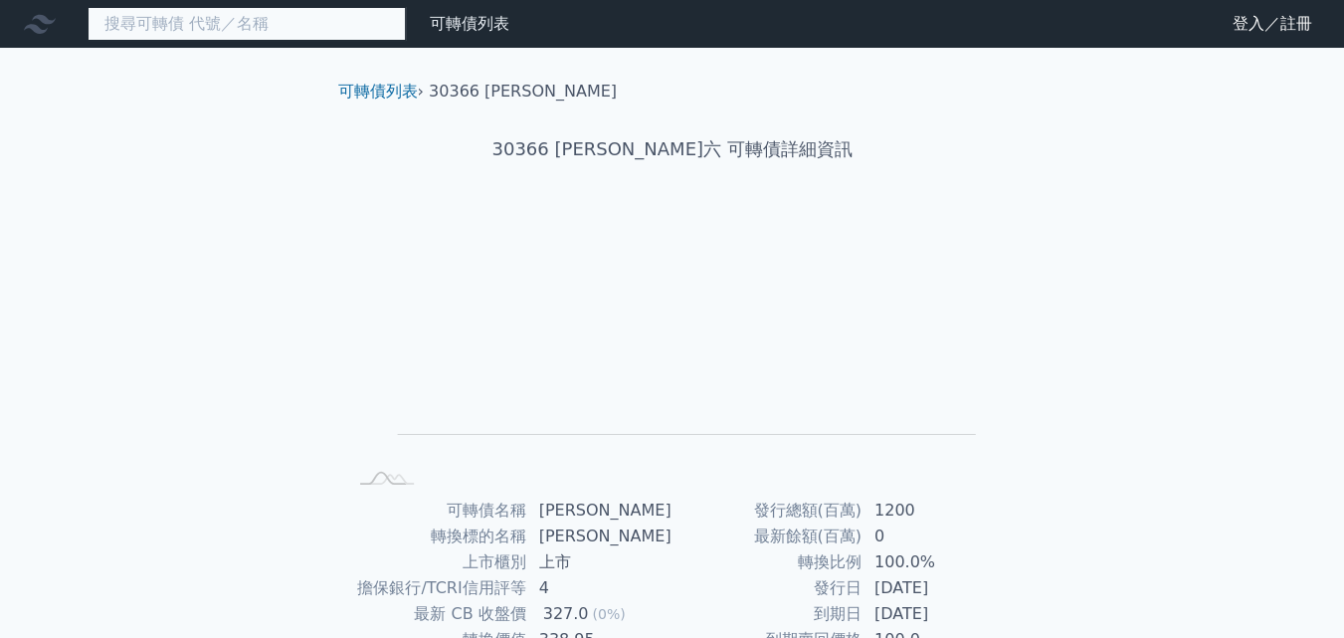
click at [279, 25] on input at bounding box center [247, 24] width 318 height 34
paste input "1514"
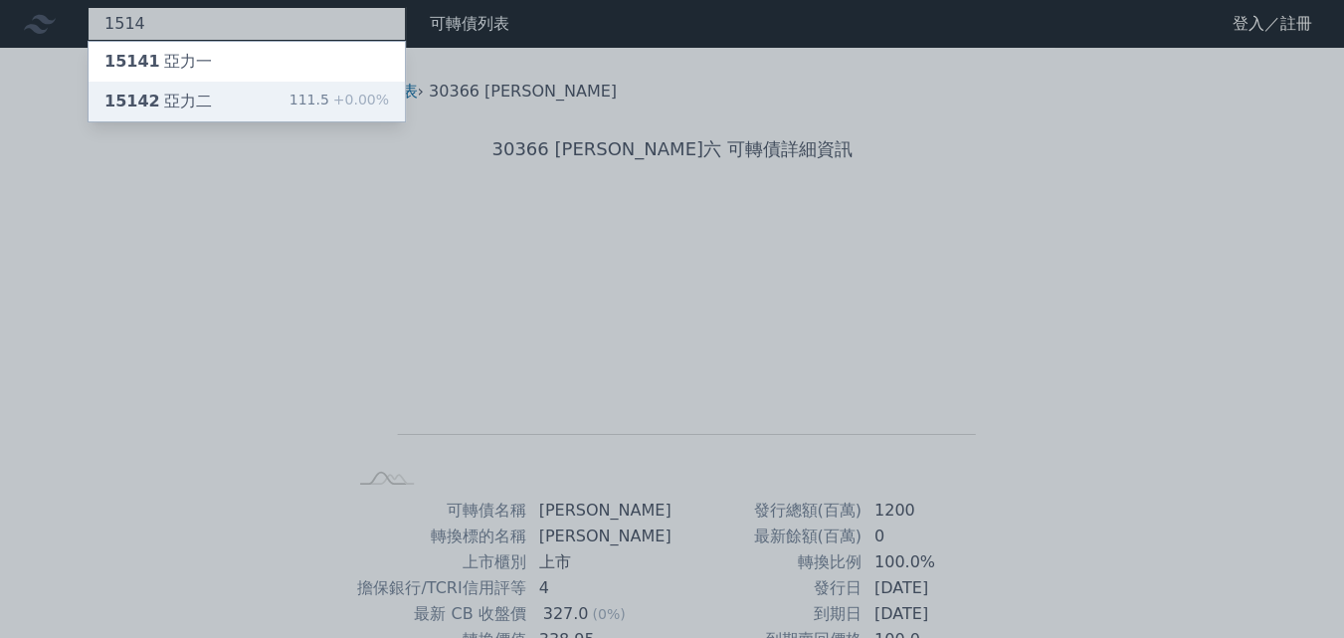
type input "1514"
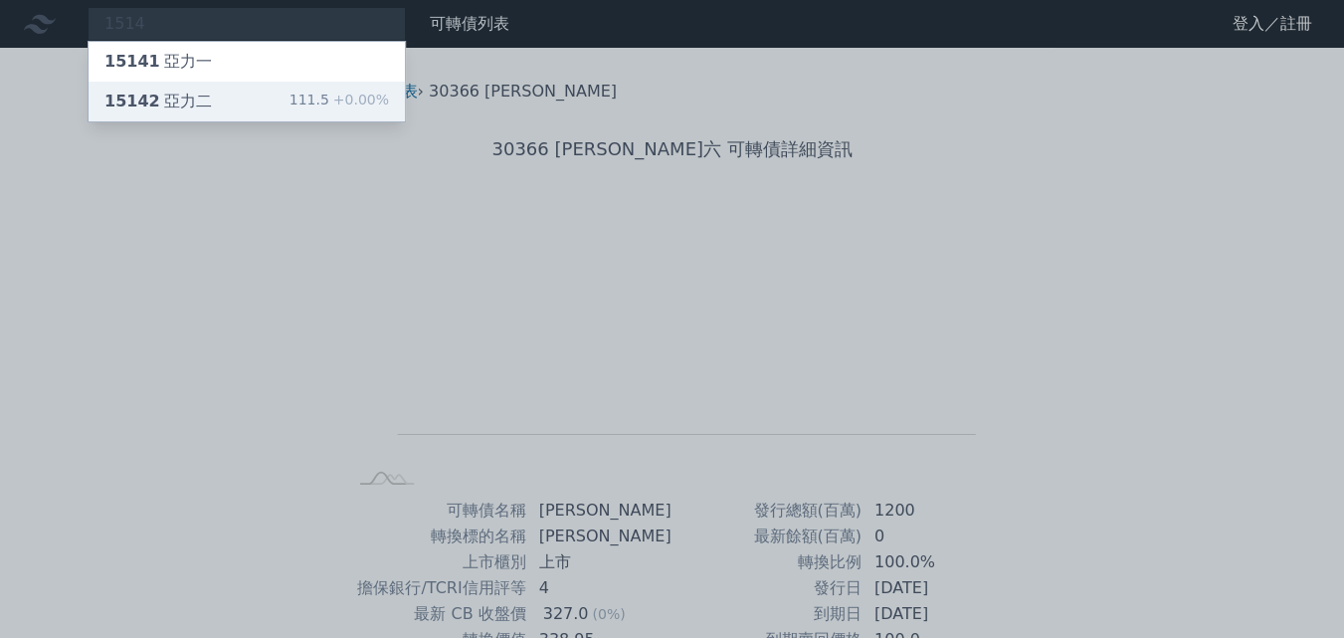
click at [211, 88] on div "15142 亞力二 111.5 +0.00%" at bounding box center [247, 102] width 316 height 40
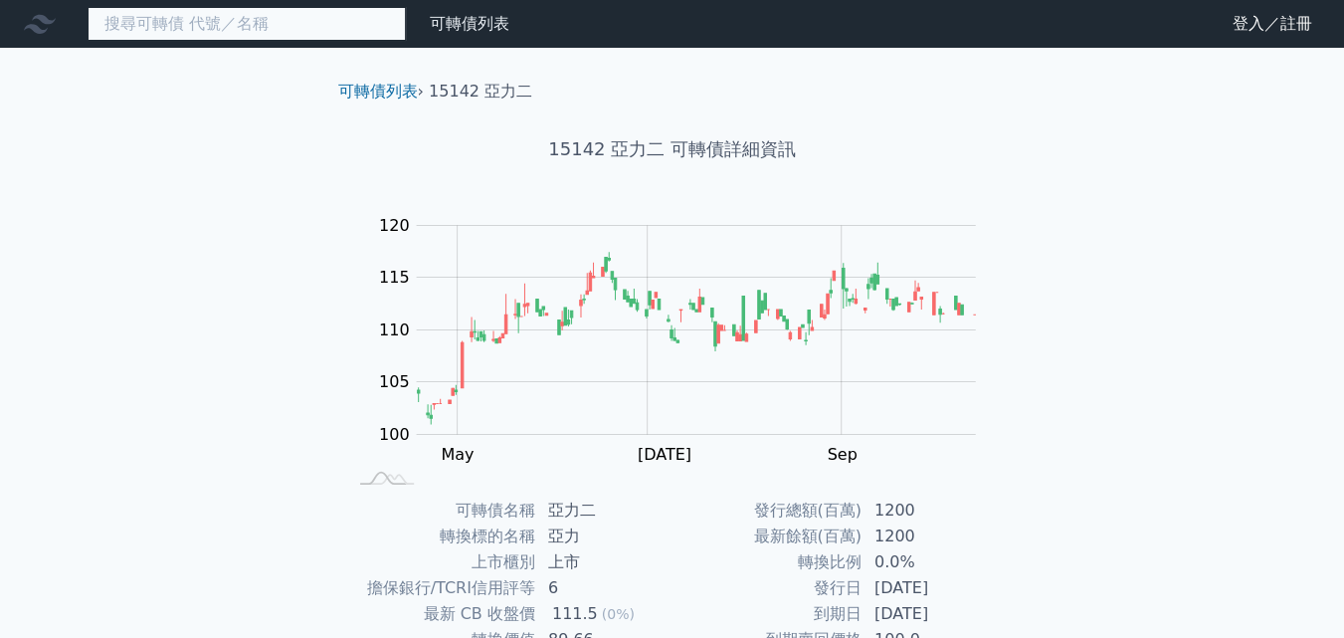
click at [299, 29] on input at bounding box center [247, 24] width 318 height 34
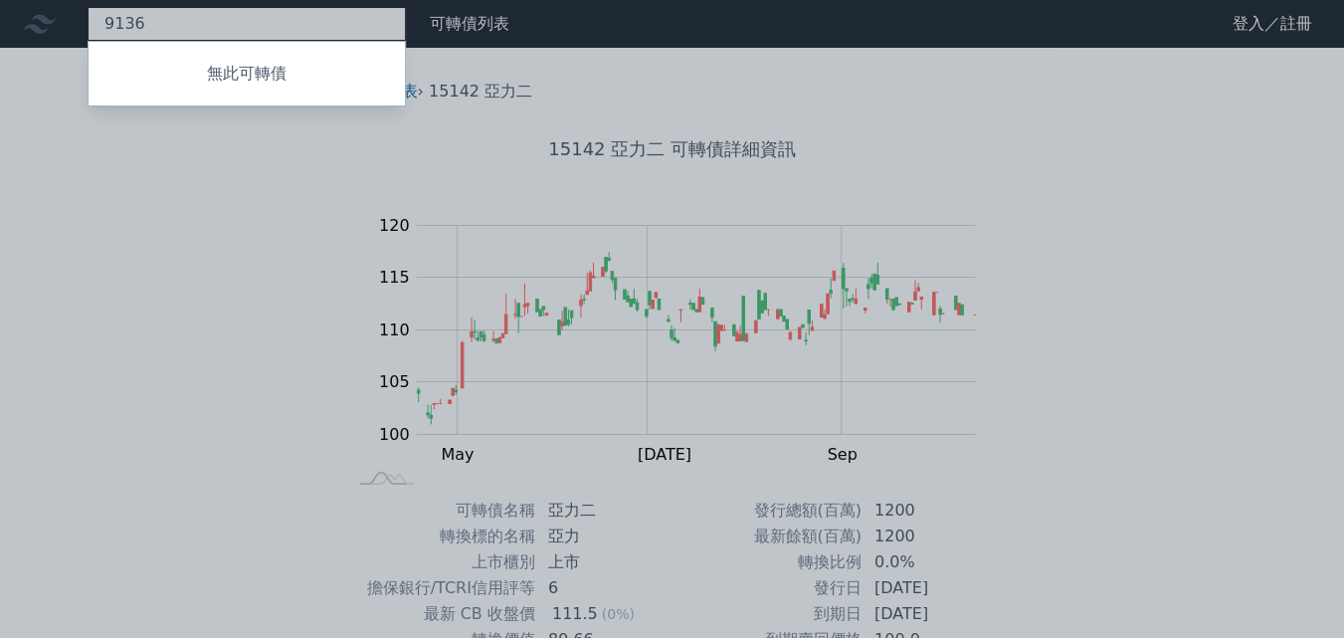
type input "9136"
